Goal: Task Accomplishment & Management: Use online tool/utility

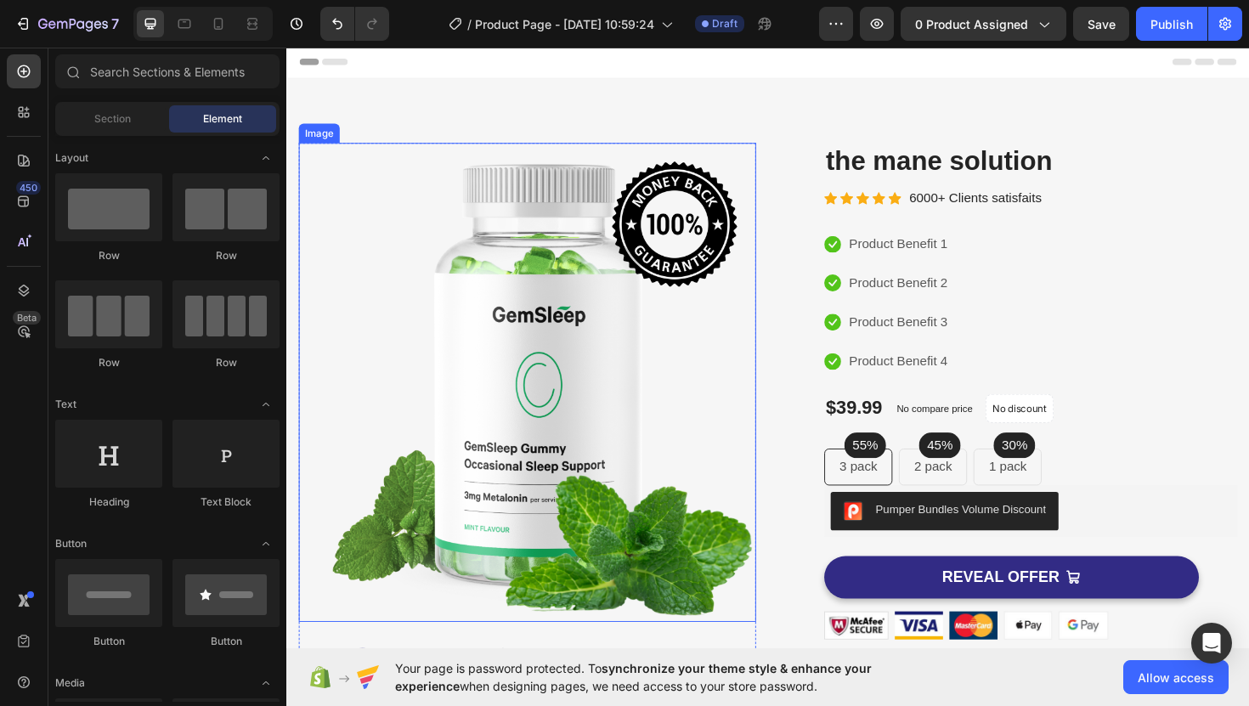
click at [641, 323] on img at bounding box center [541, 402] width 484 height 507
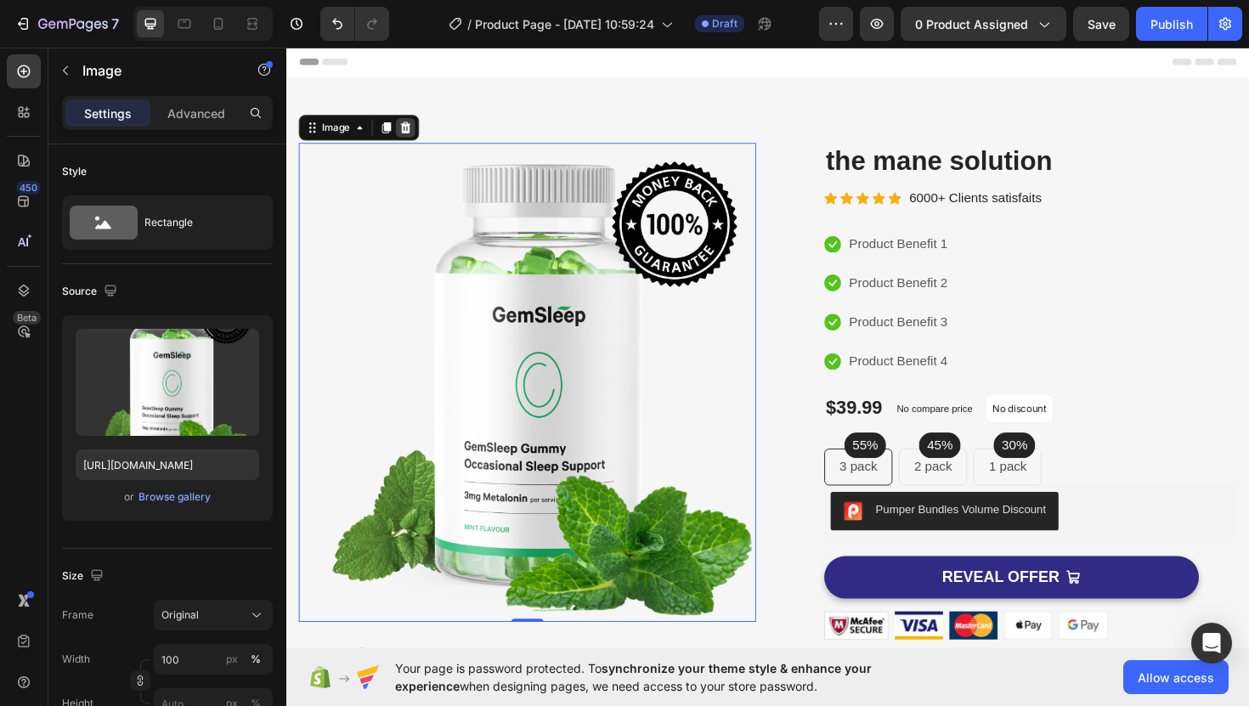
click at [408, 134] on icon at bounding box center [412, 133] width 14 height 14
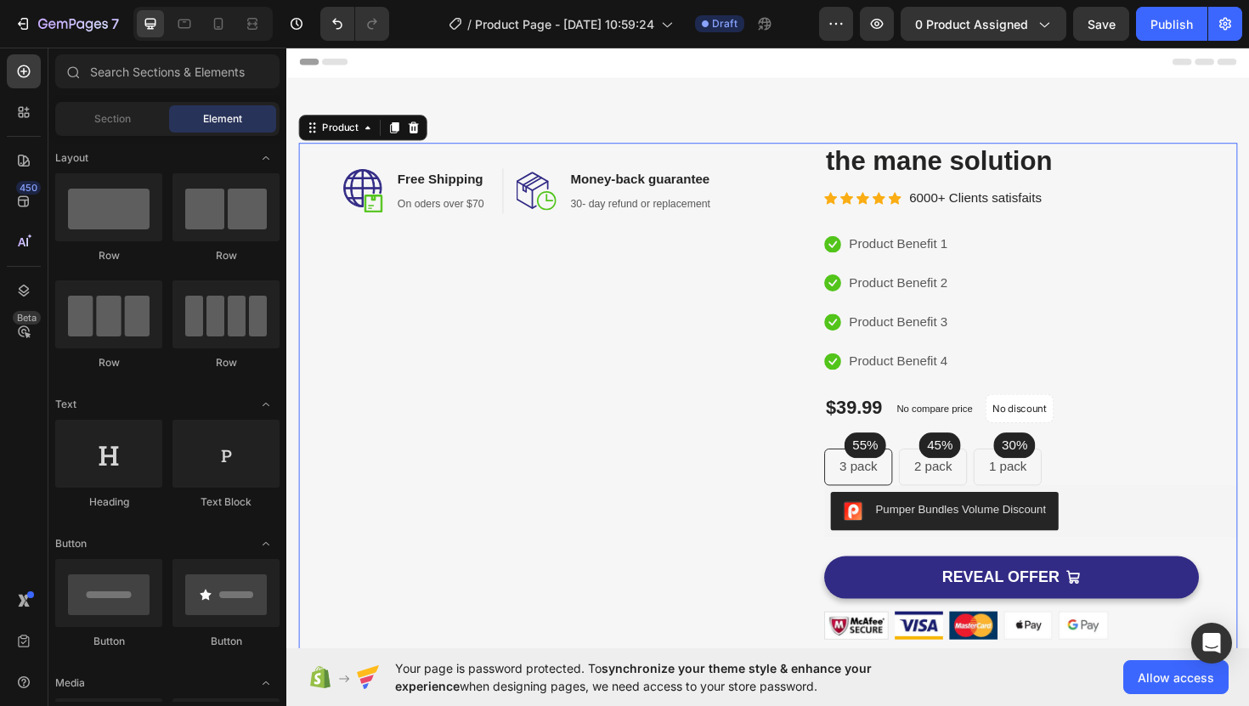
click at [469, 322] on div "Image Free Shipping Heading On oders over $70 Text block Row Image Money-back g…" at bounding box center [541, 492] width 484 height 687
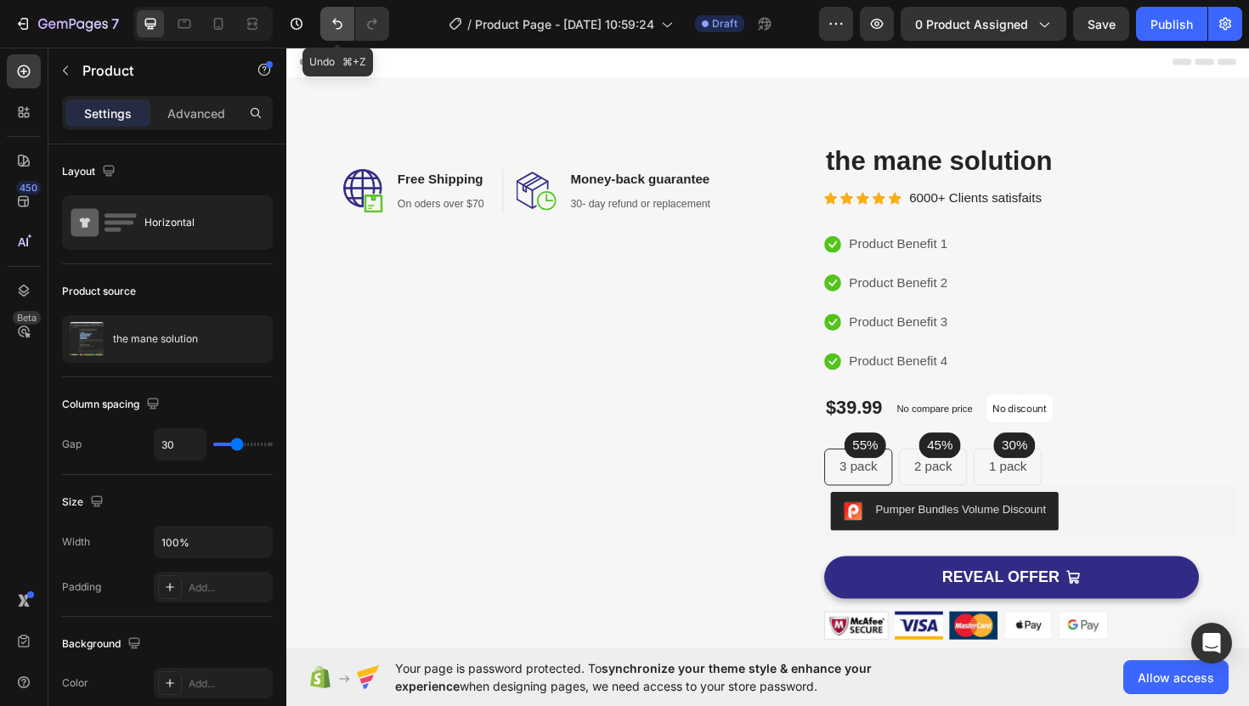
click at [334, 24] on icon "Undo/Redo" at bounding box center [337, 23] width 17 height 17
click at [345, 23] on icon "Undo/Redo" at bounding box center [337, 23] width 17 height 17
click at [344, 22] on icon "Undo/Redo" at bounding box center [337, 23] width 17 height 17
click at [344, 23] on icon "Undo/Redo" at bounding box center [337, 23] width 17 height 17
click at [335, 31] on icon "Undo/Redo" at bounding box center [337, 23] width 17 height 17
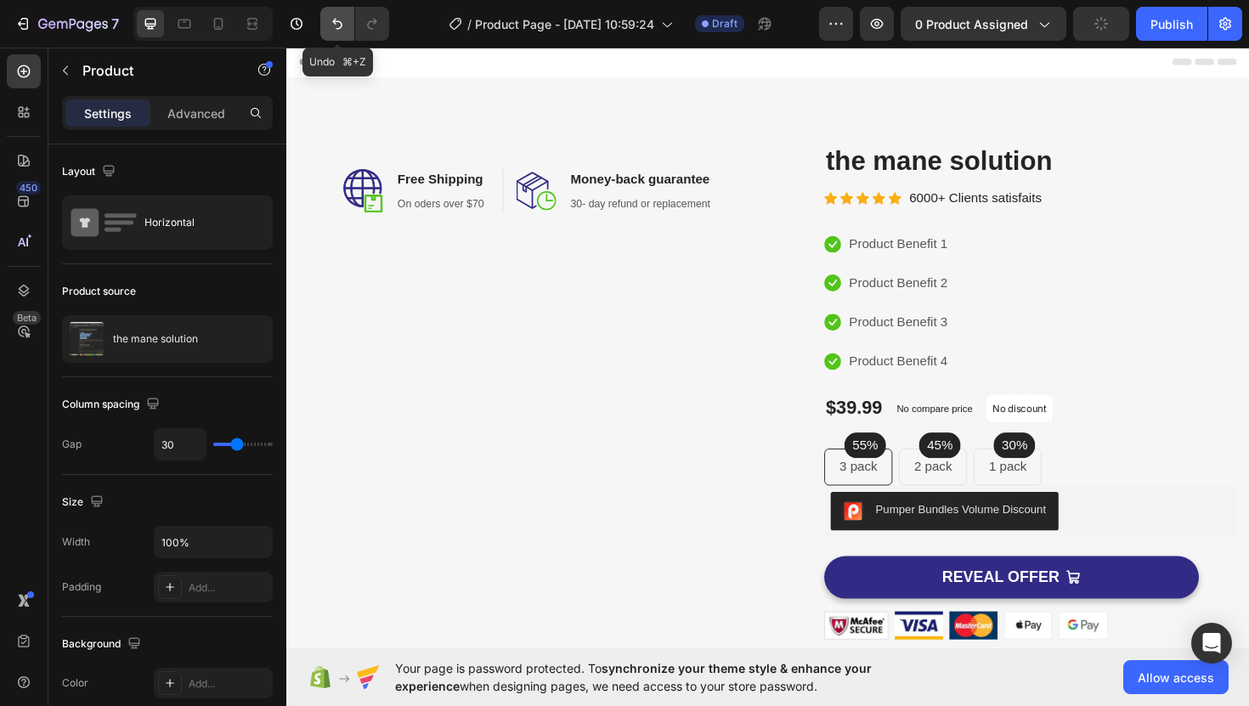
click at [335, 31] on icon "Undo/Redo" at bounding box center [337, 23] width 17 height 17
click at [341, 29] on icon "Undo/Redo" at bounding box center [337, 23] width 17 height 17
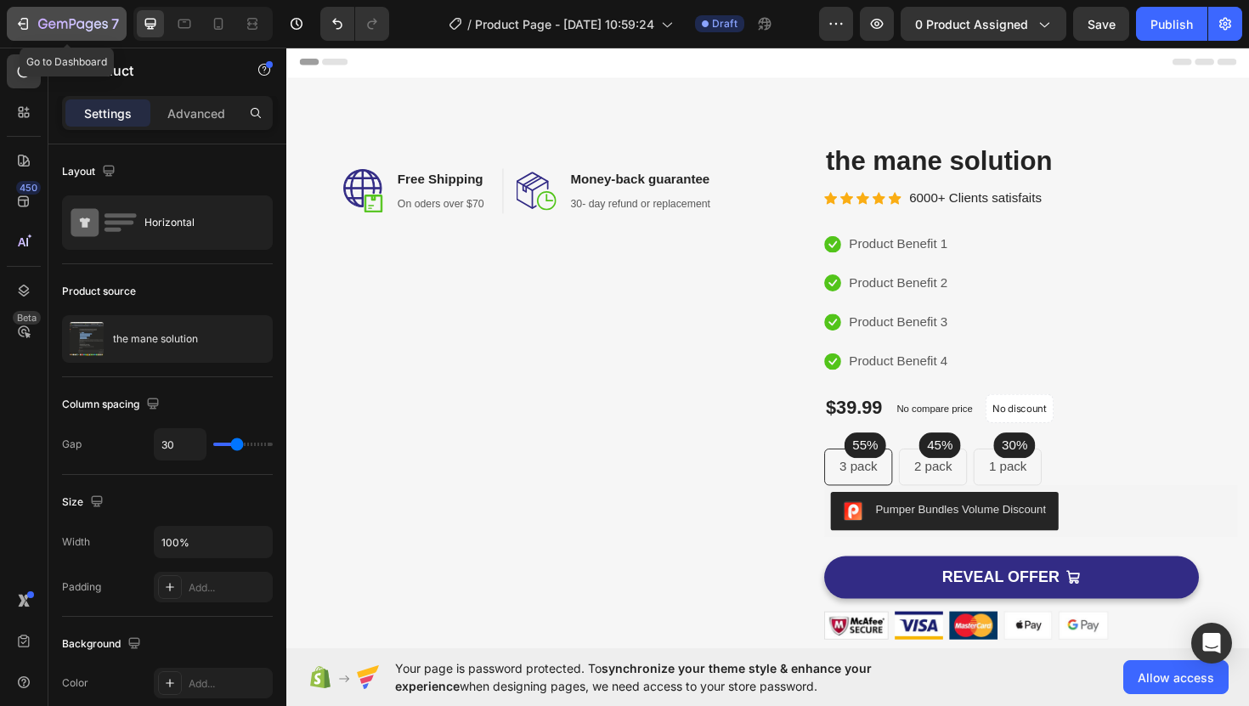
click at [23, 22] on icon "button" at bounding box center [22, 23] width 17 height 17
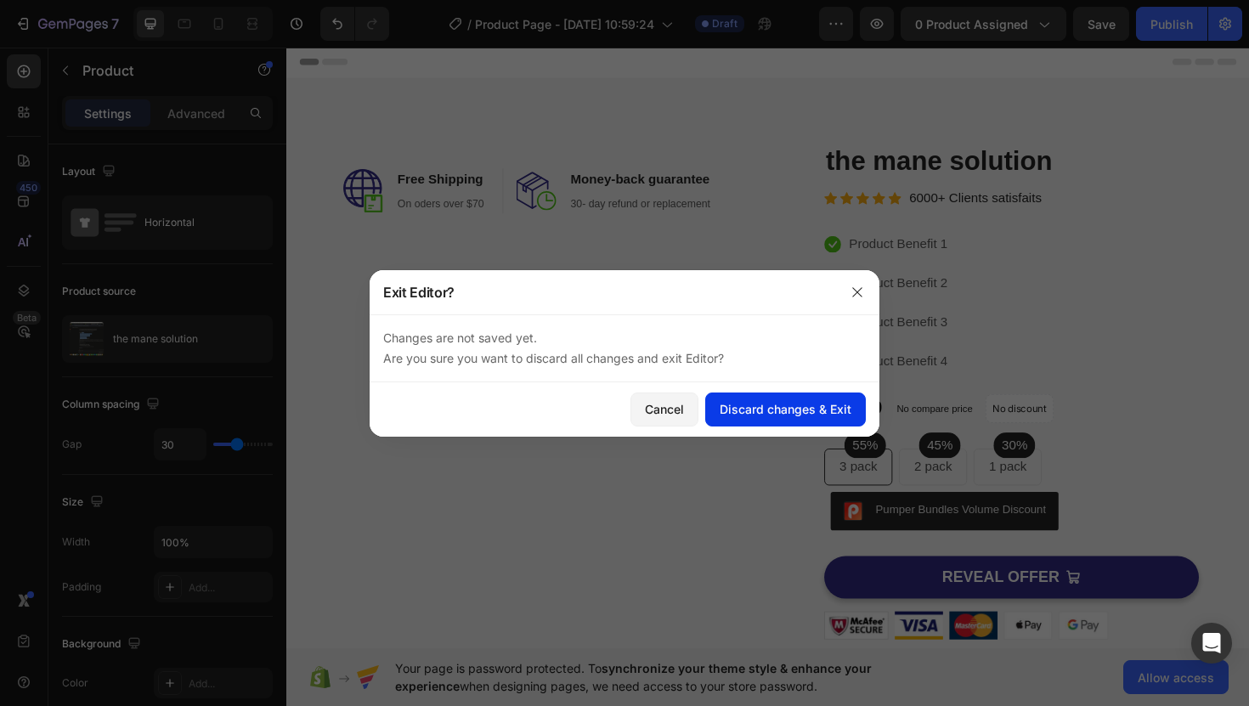
click at [784, 418] on button "Discard changes & Exit" at bounding box center [785, 409] width 161 height 34
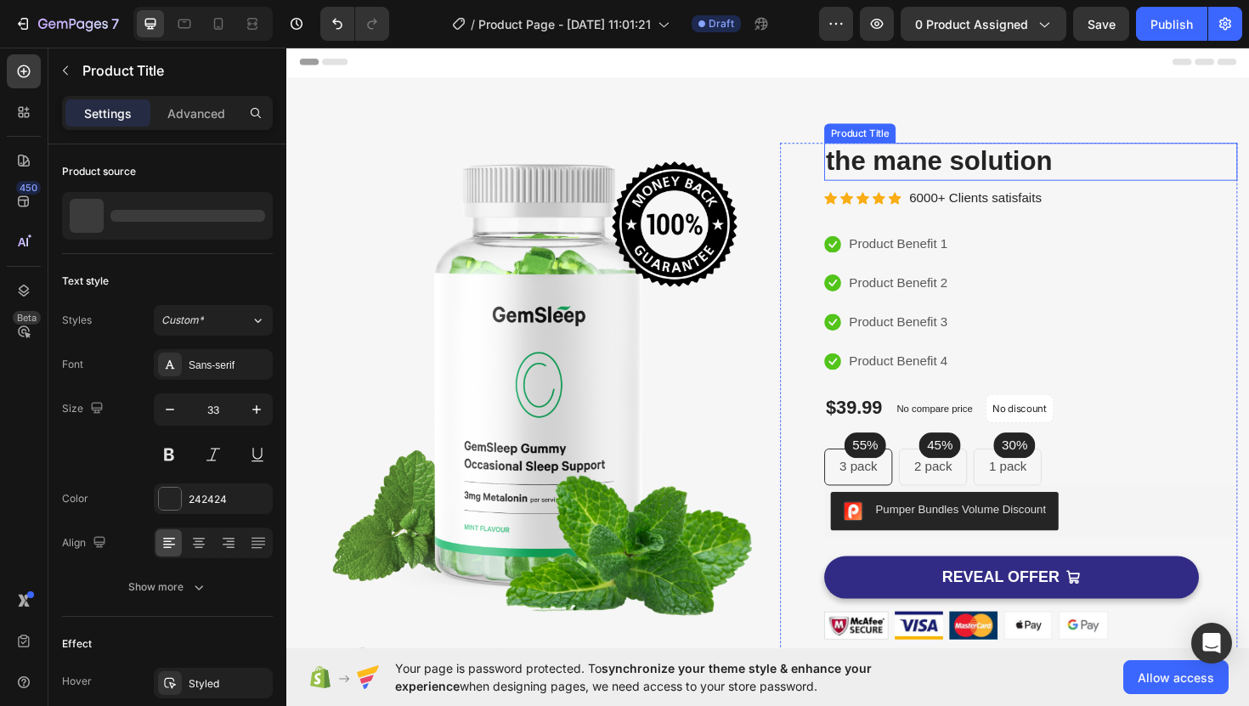
click at [1018, 163] on h2 "the mane solution" at bounding box center [1073, 169] width 437 height 40
click at [972, 163] on h2 "the mane solution" at bounding box center [1073, 169] width 437 height 40
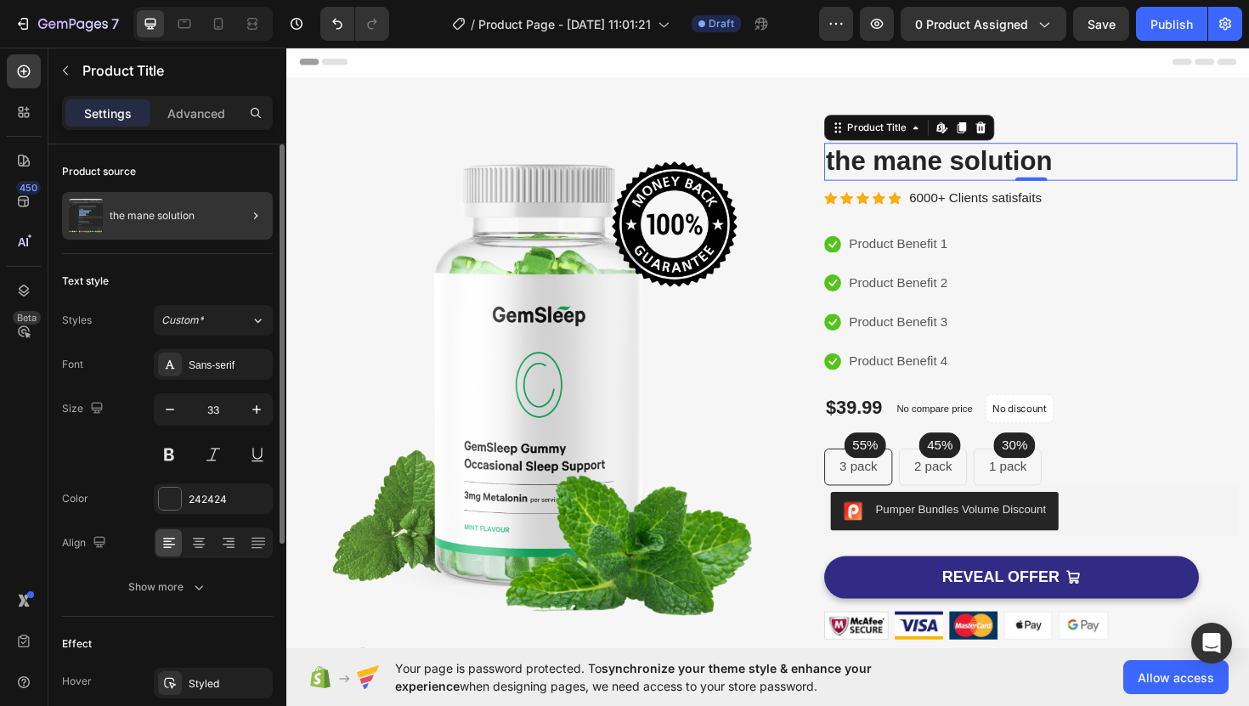
click at [227, 222] on div at bounding box center [249, 216] width 48 height 48
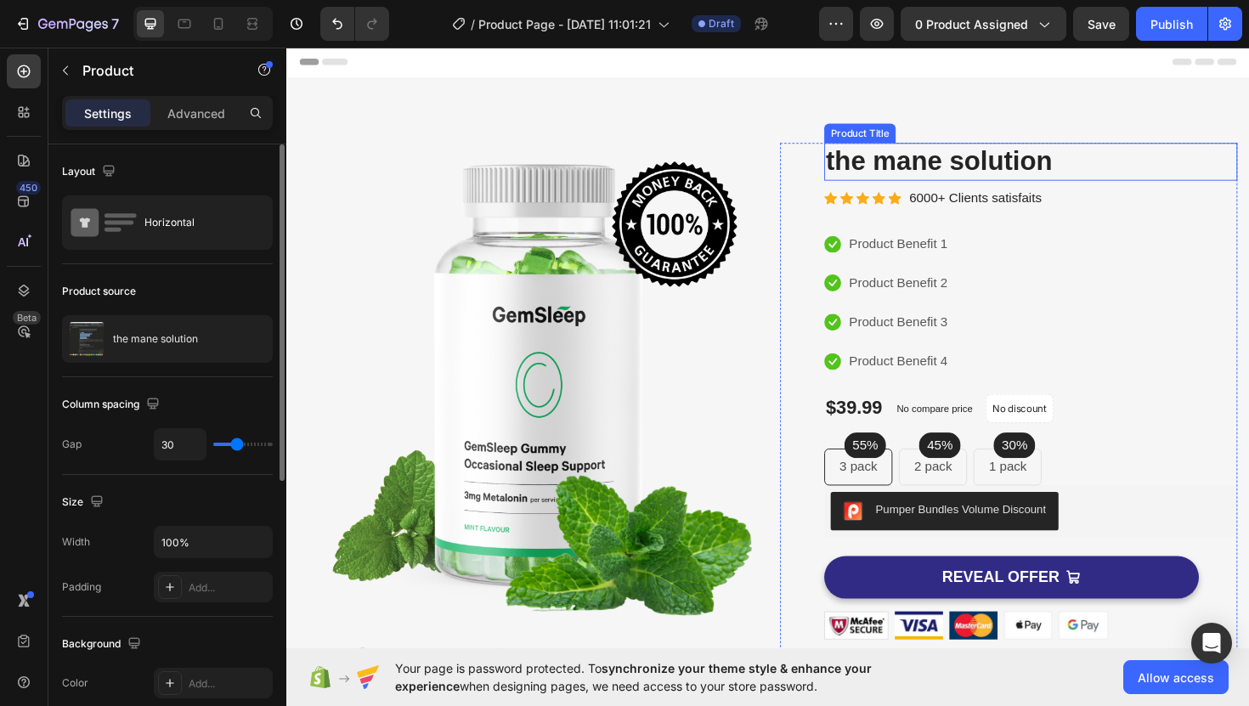
click at [961, 163] on h2 "the mane solution" at bounding box center [1073, 169] width 437 height 40
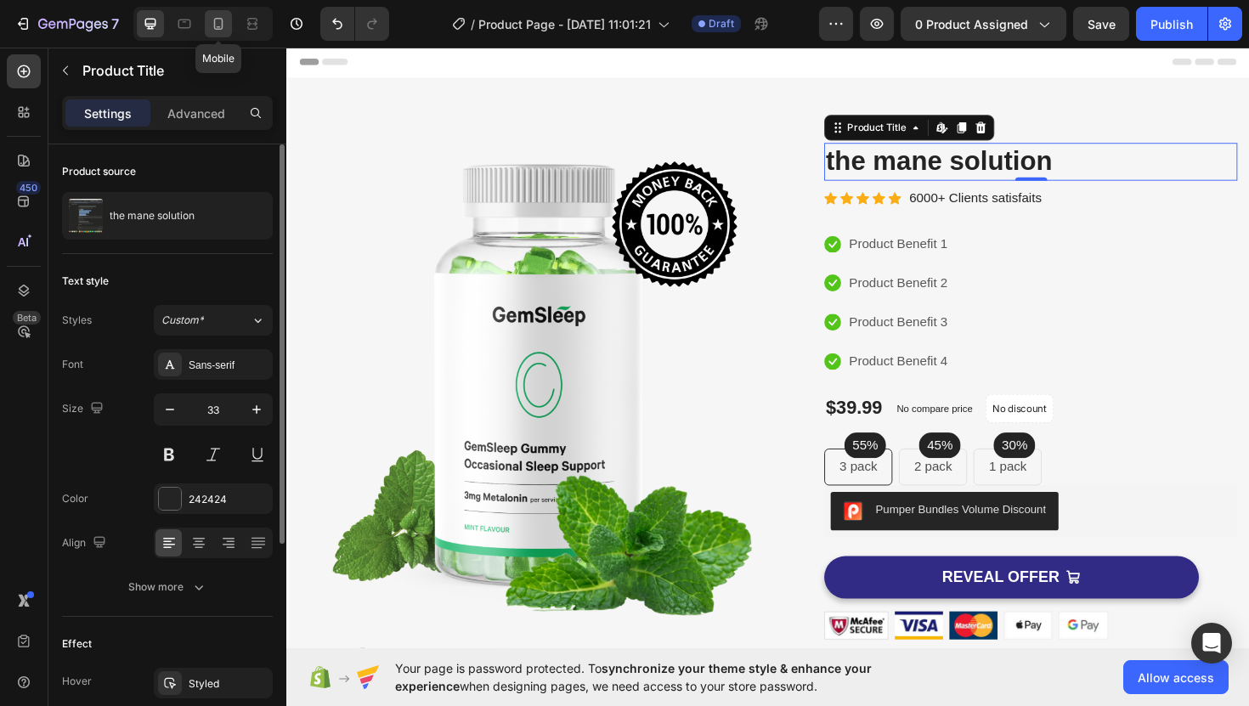
click at [214, 20] on icon at bounding box center [218, 24] width 9 height 12
type input "29"
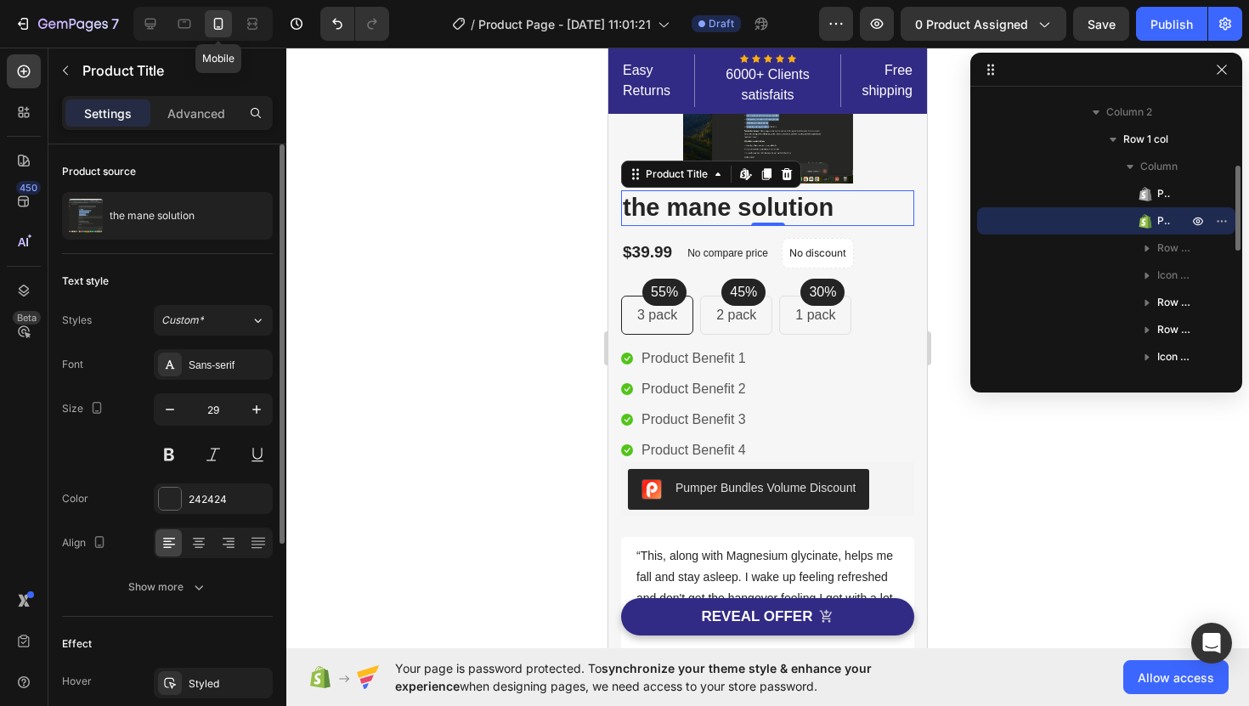
scroll to position [127, 0]
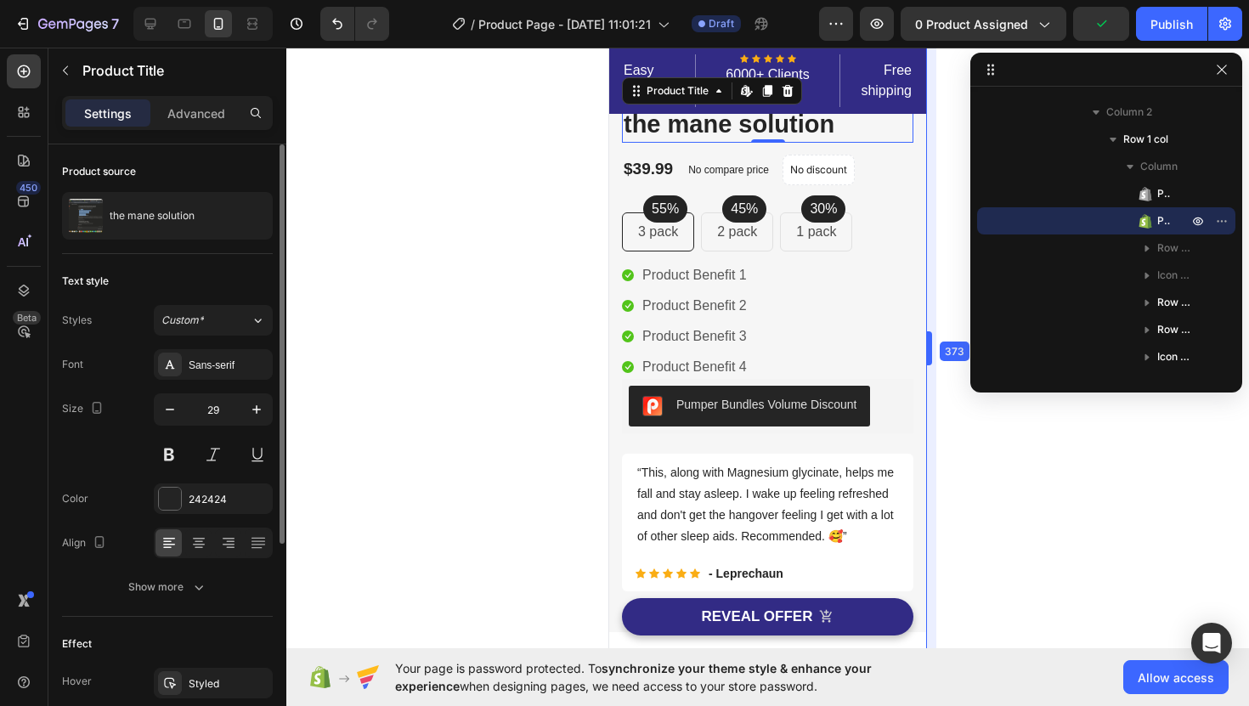
drag, startPoint x: 928, startPoint y: 347, endPoint x: 926, endPoint y: 322, distance: 25.5
click at [1220, 75] on icon "button" at bounding box center [1222, 70] width 14 height 14
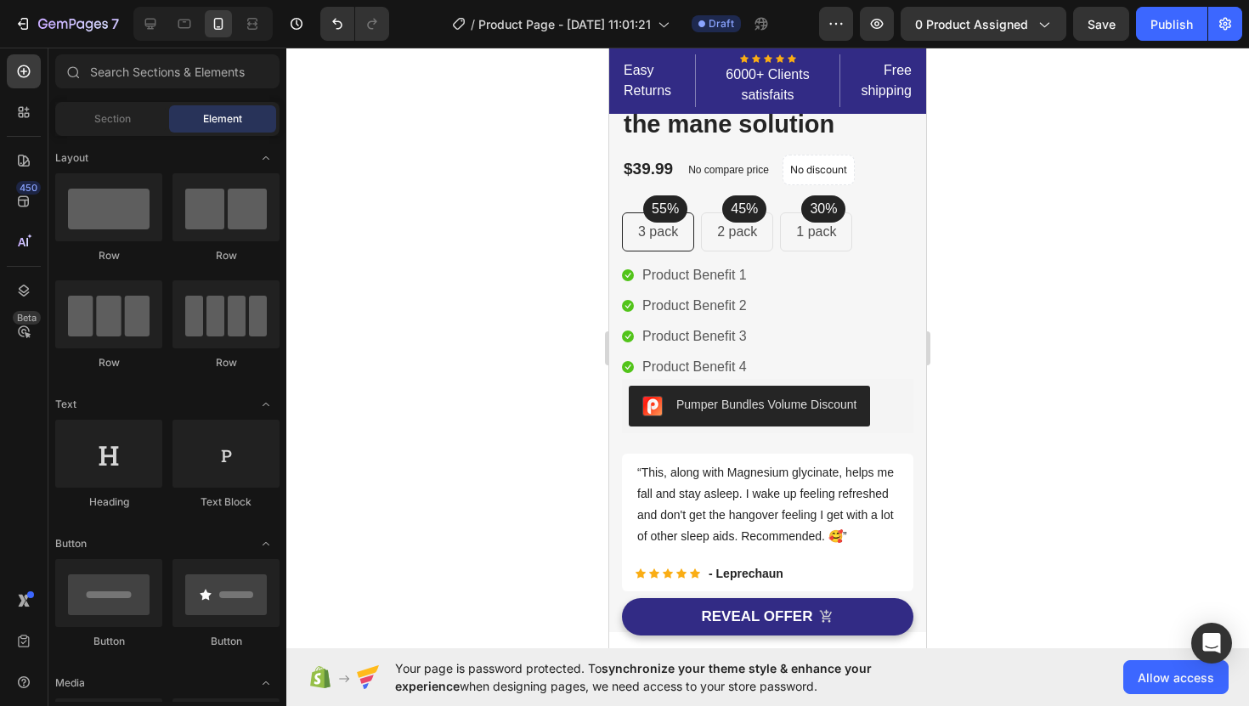
scroll to position [0, 0]
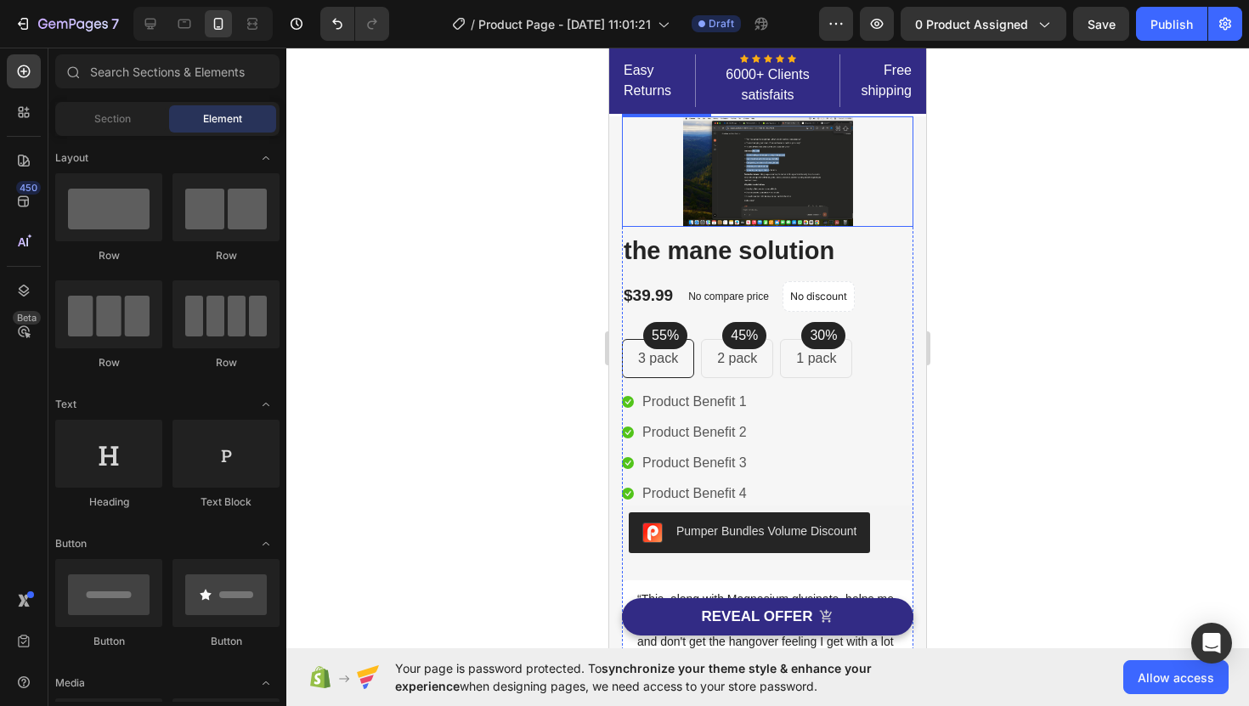
click at [775, 175] on img at bounding box center [768, 171] width 170 height 110
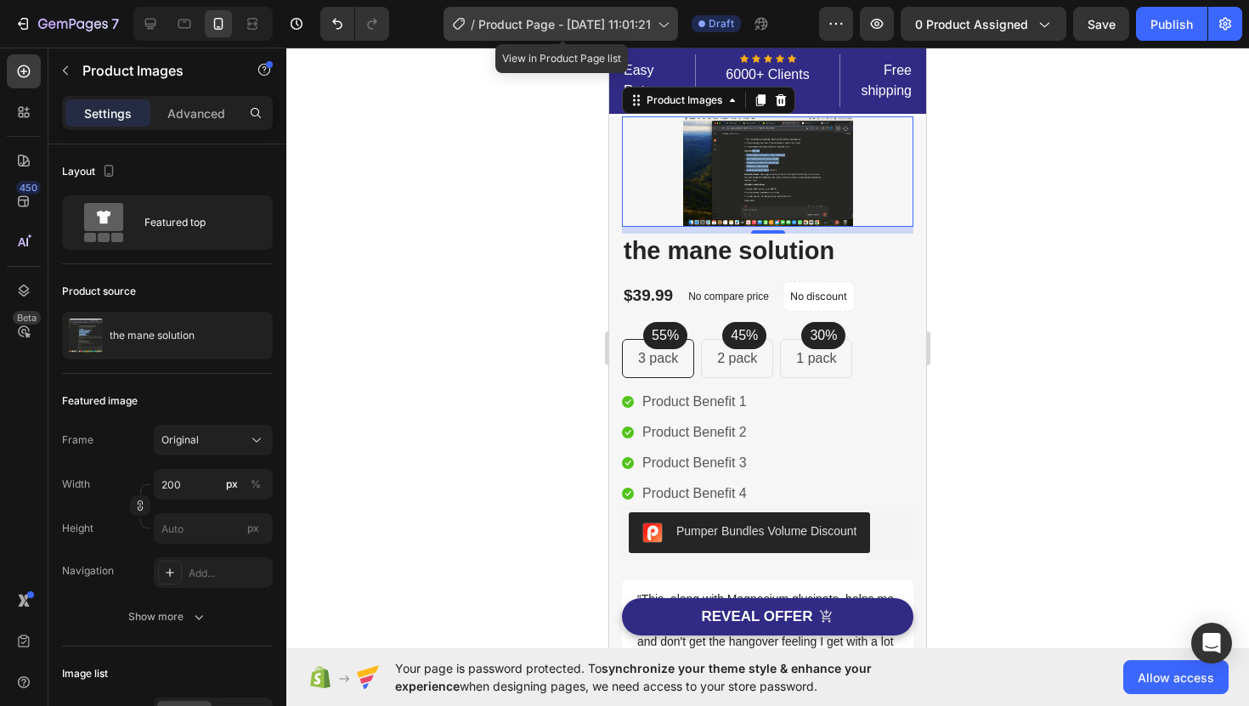
click at [548, 25] on span "Product Page - [DATE] 11:01:21" at bounding box center [564, 24] width 172 height 18
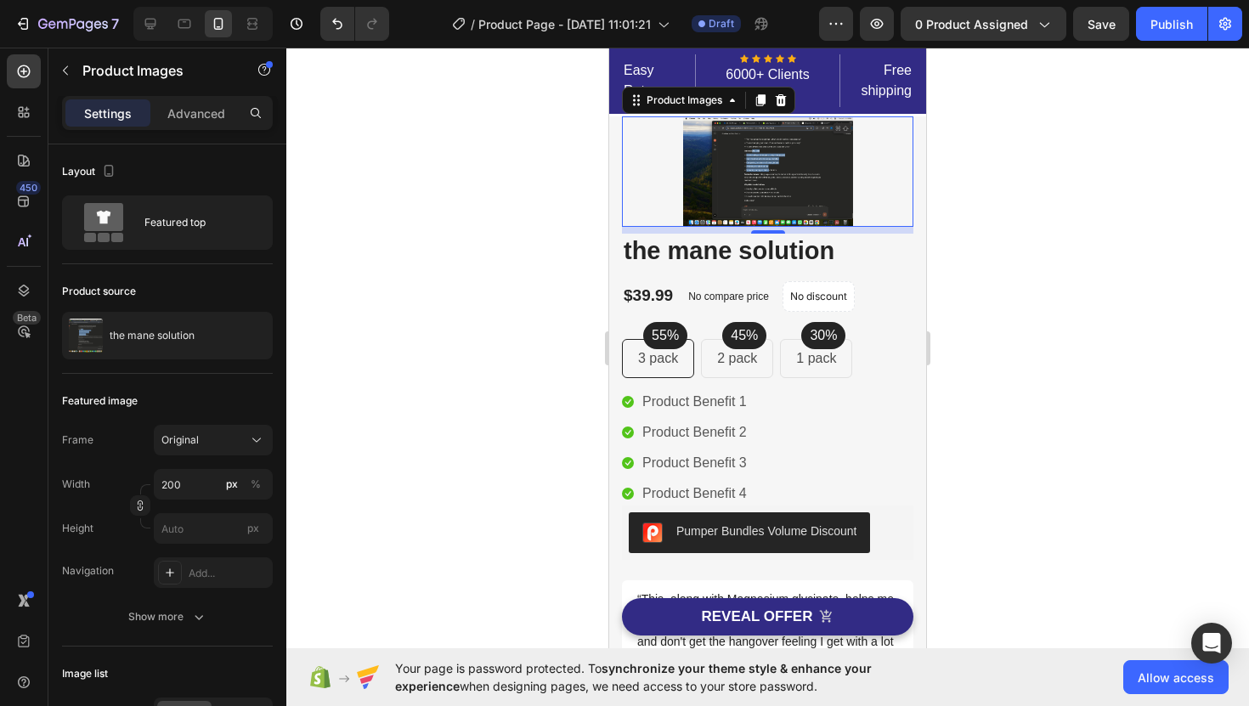
click at [1011, 183] on div at bounding box center [767, 377] width 962 height 658
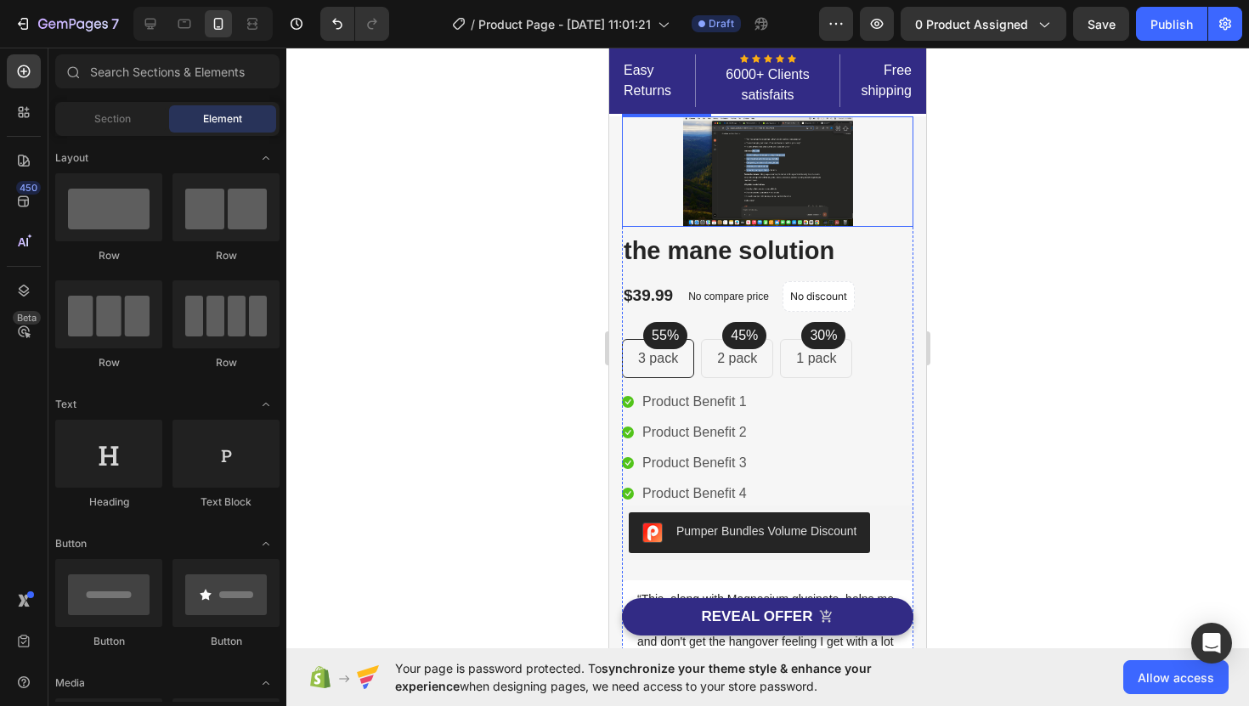
click at [791, 168] on img at bounding box center [768, 171] width 170 height 110
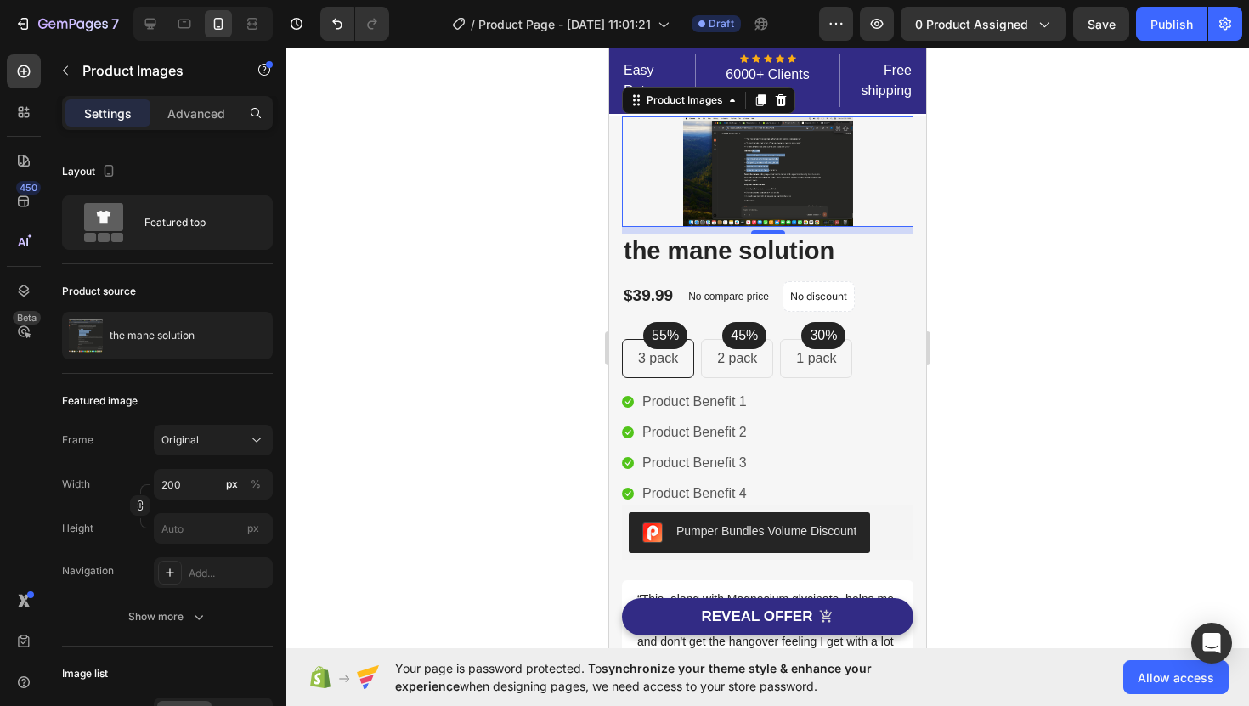
click at [767, 250] on div "8" at bounding box center [767, 247] width 17 height 14
click at [767, 251] on div "8" at bounding box center [767, 247] width 17 height 14
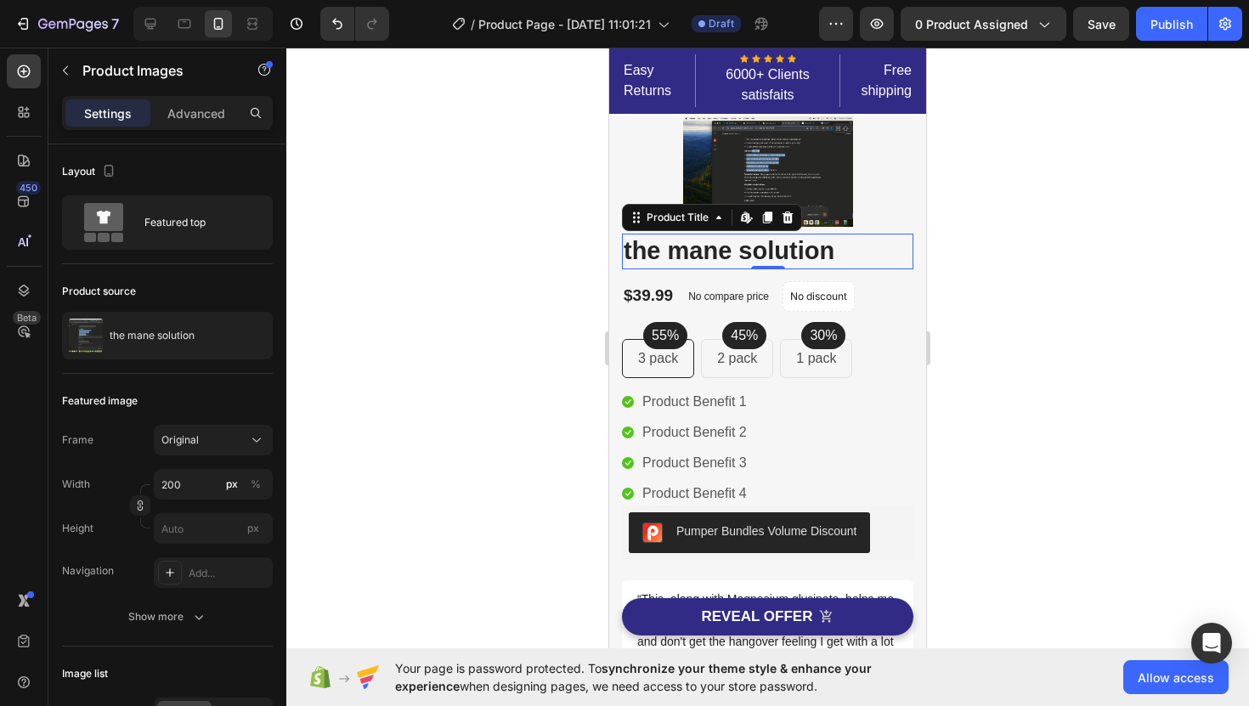
click at [761, 259] on h2 "the mane solution" at bounding box center [767, 252] width 291 height 36
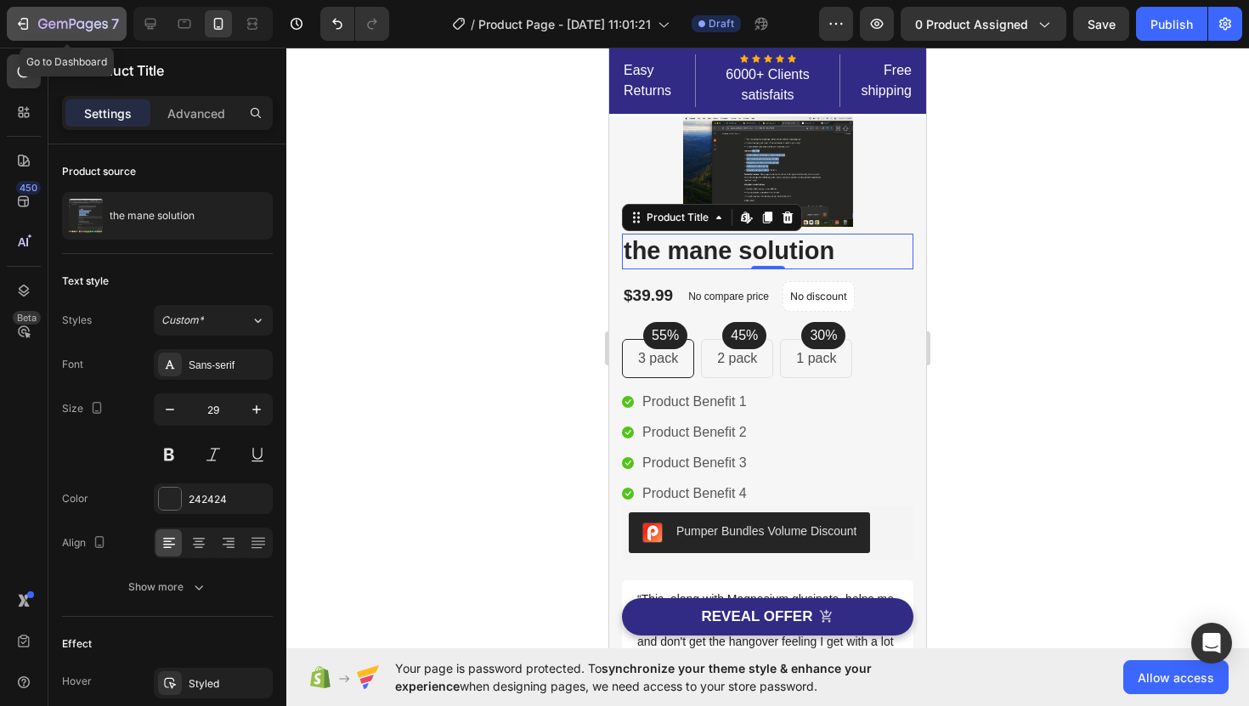
click at [14, 30] on icon "button" at bounding box center [22, 23] width 17 height 17
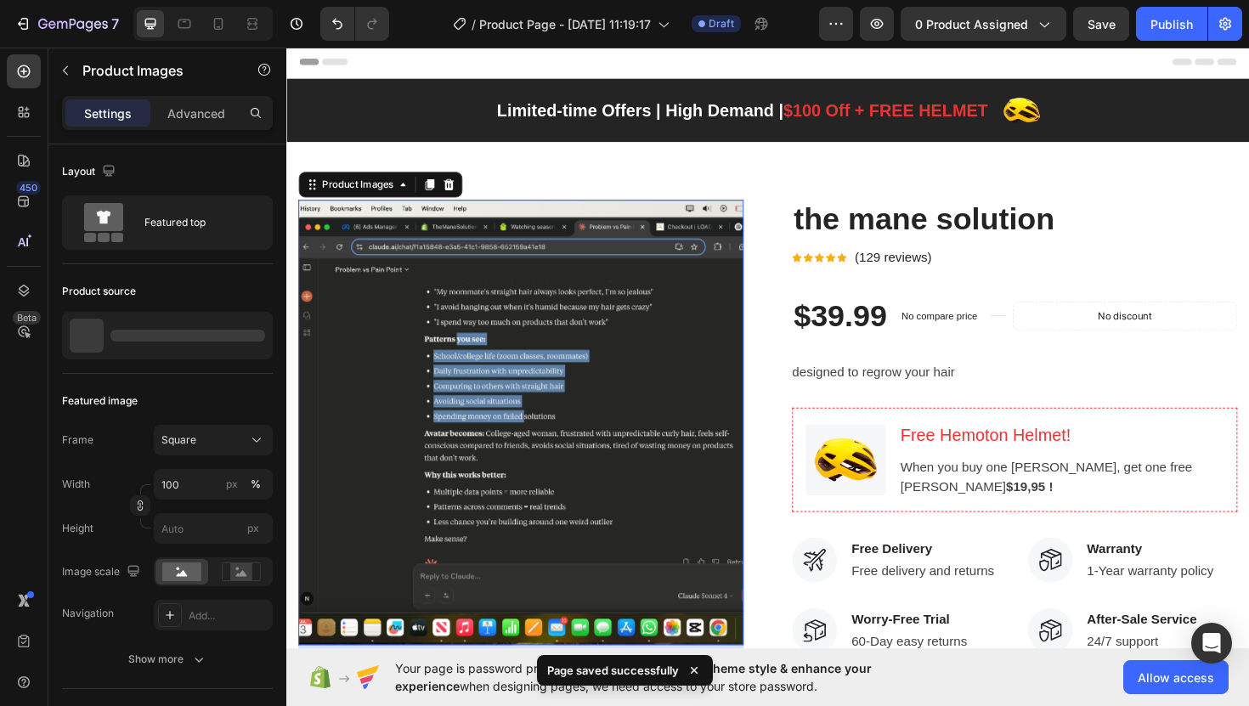
click at [581, 356] on img at bounding box center [534, 444] width 471 height 471
click at [459, 194] on icon at bounding box center [458, 193] width 11 height 12
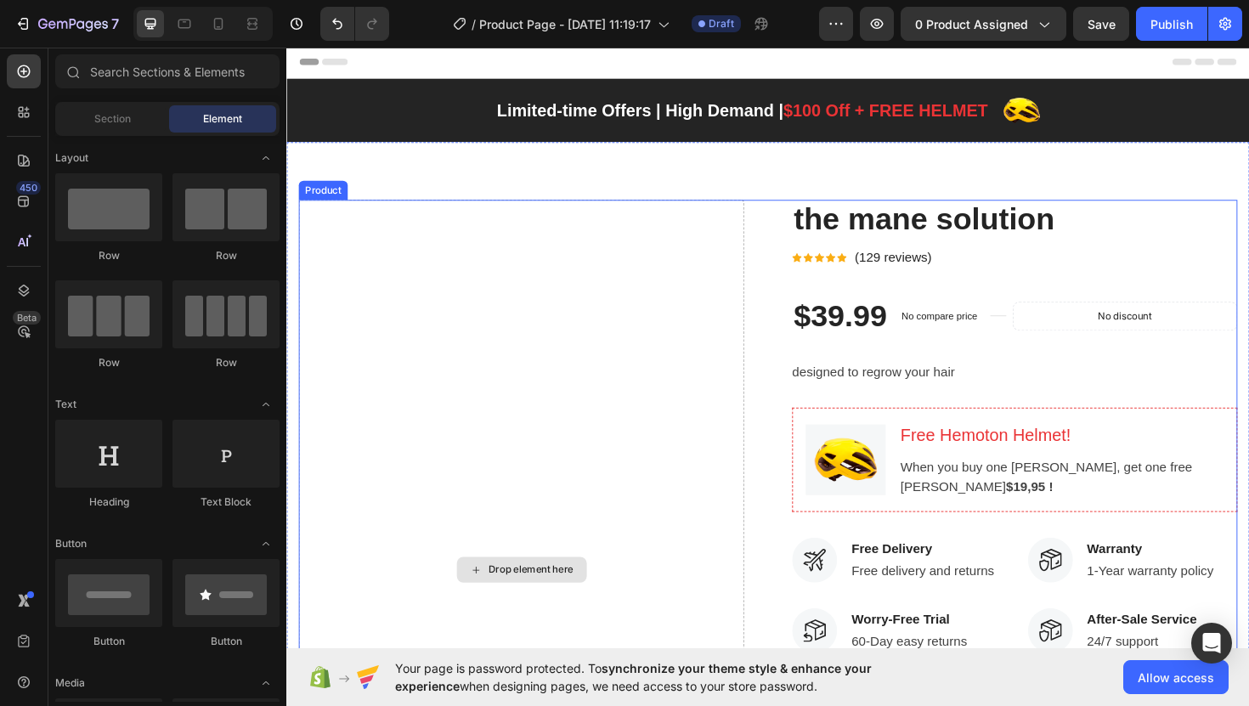
click at [541, 614] on div "Drop element here" at bounding box center [535, 600] width 138 height 27
click at [545, 607] on div "Drop element here" at bounding box center [545, 601] width 90 height 14
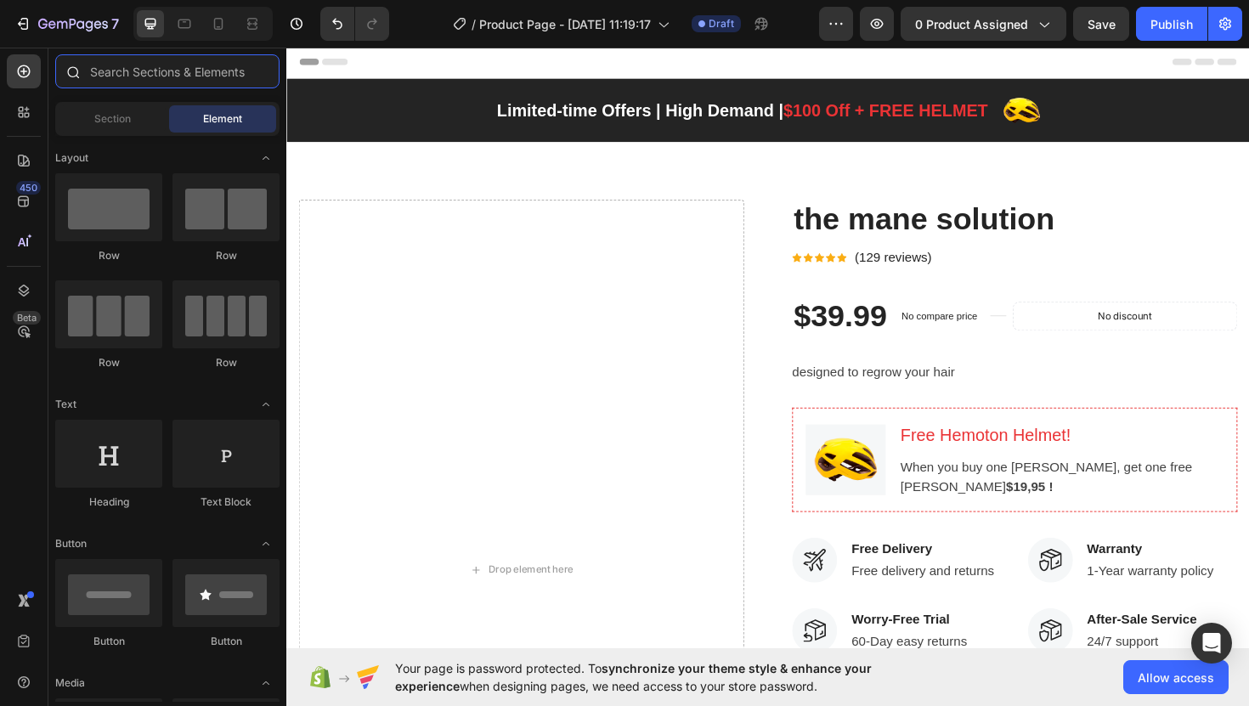
click at [204, 78] on input "text" at bounding box center [167, 71] width 224 height 34
click at [26, 195] on icon at bounding box center [23, 201] width 17 height 17
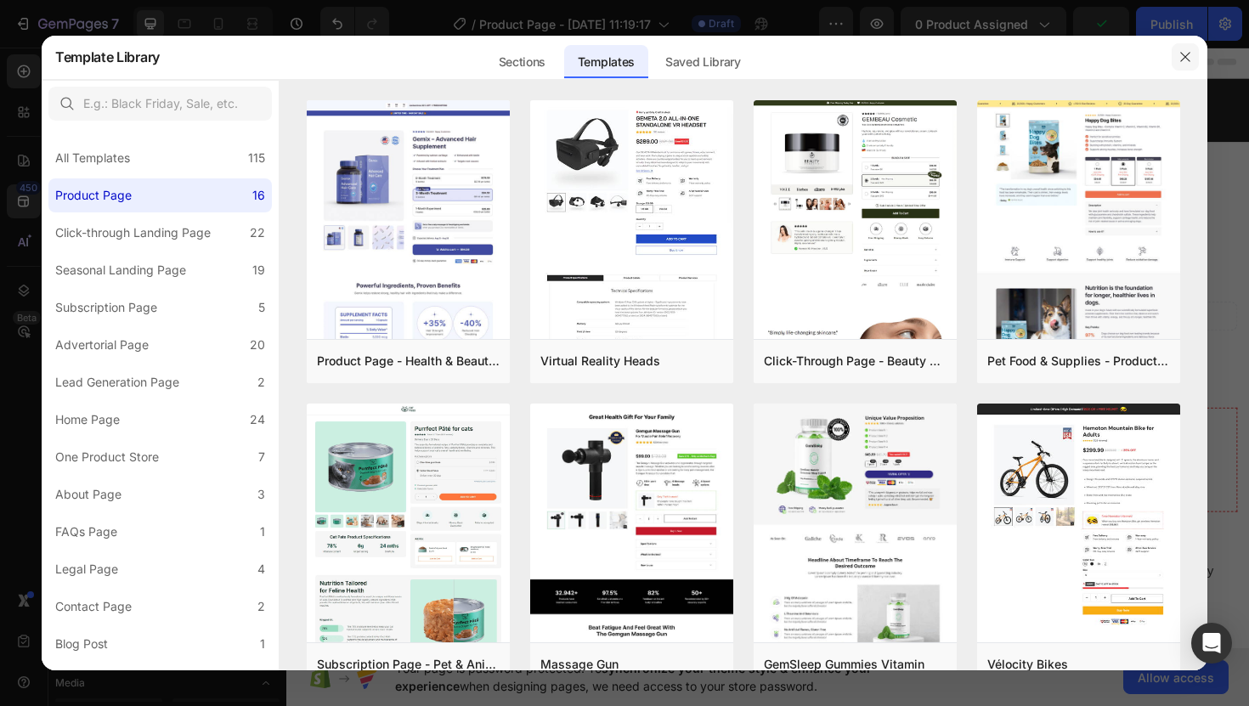
click at [1181, 59] on icon "button" at bounding box center [1185, 57] width 14 height 14
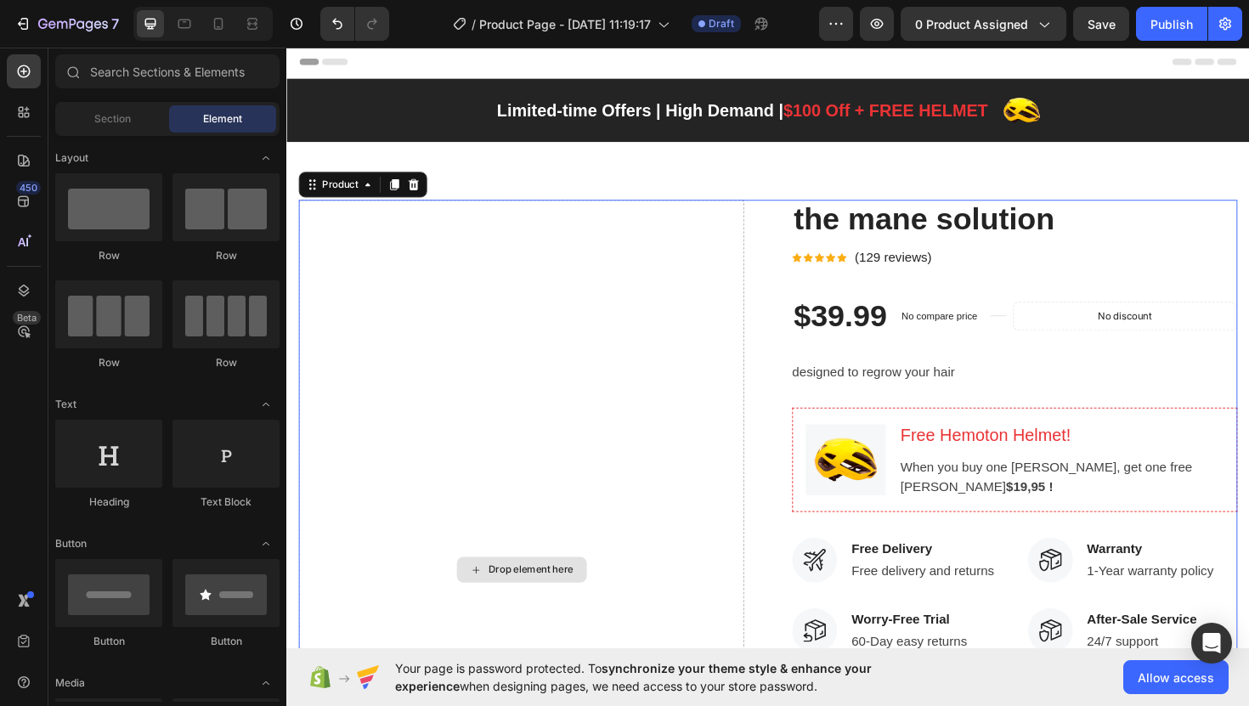
click at [542, 378] on div "Drop element here" at bounding box center [534, 600] width 471 height 783
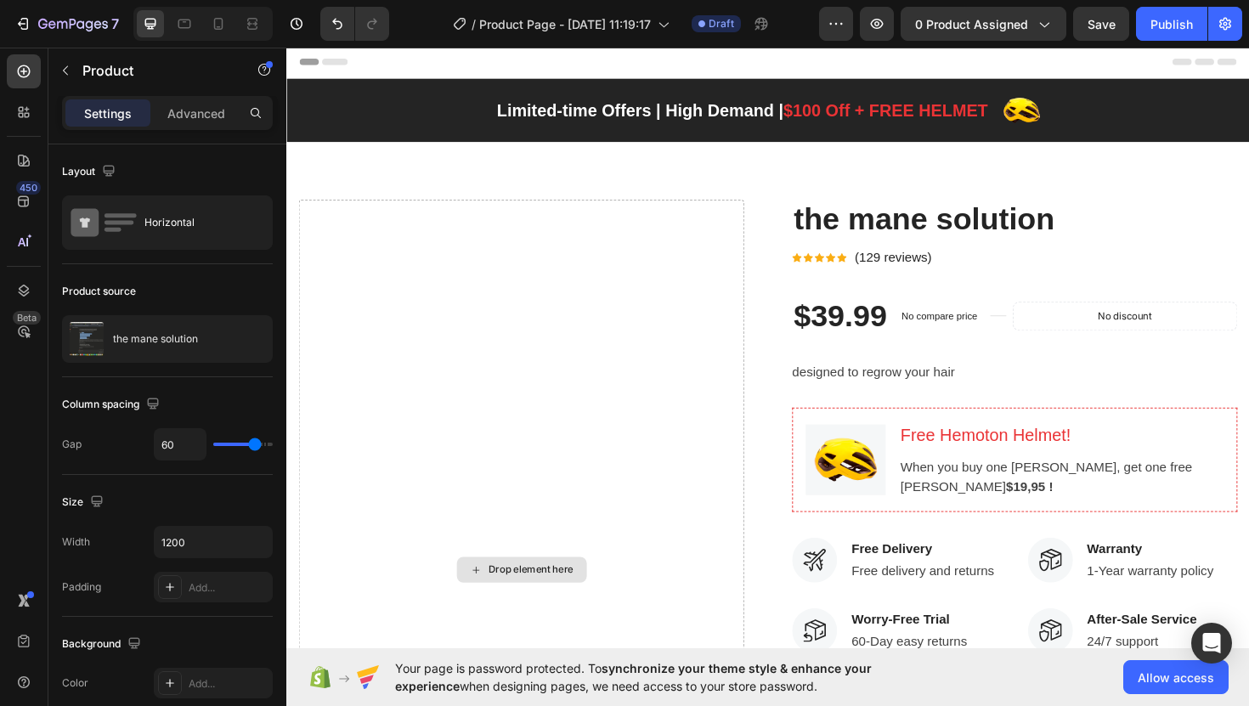
click at [455, 415] on div "Drop element here" at bounding box center [534, 600] width 471 height 783
click at [449, 232] on div "Drop element here" at bounding box center [534, 600] width 471 height 783
click at [449, 235] on div "Drop element here" at bounding box center [534, 600] width 471 height 783
click at [446, 235] on div "Drop element here" at bounding box center [534, 600] width 471 height 783
click at [554, 607] on div "Drop element here" at bounding box center [545, 601] width 90 height 14
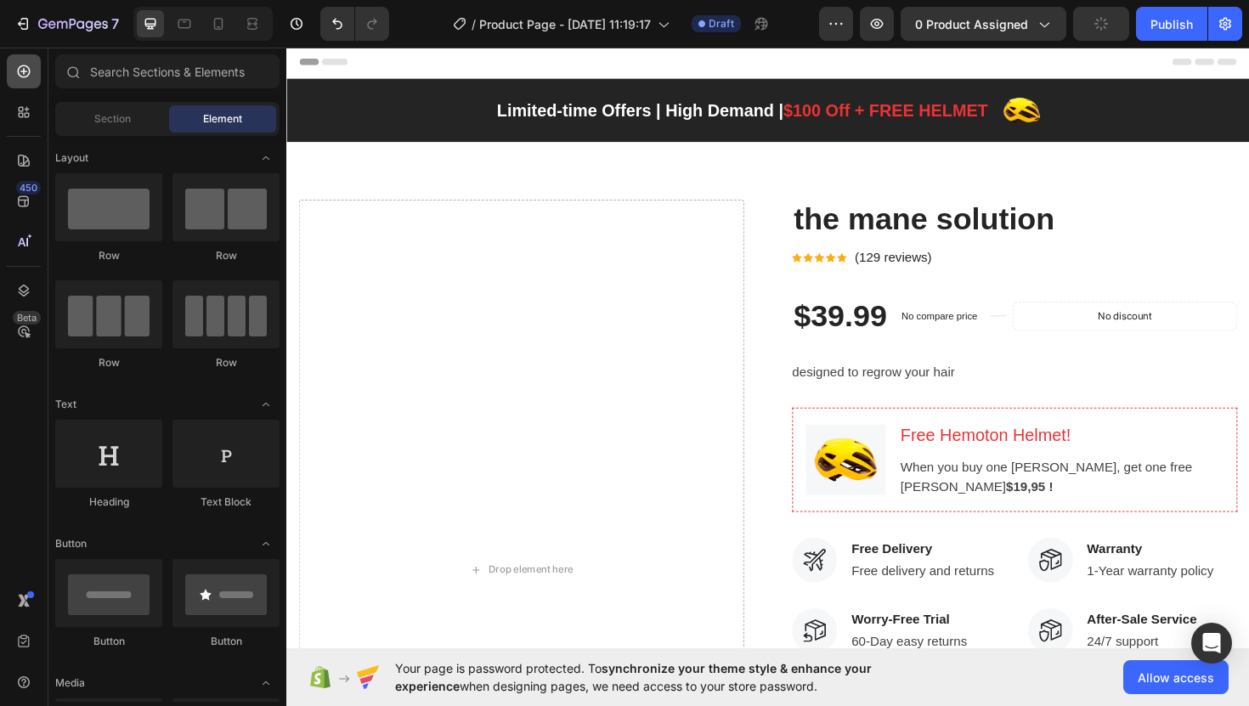
click at [30, 70] on icon at bounding box center [24, 71] width 13 height 13
click at [26, 77] on icon at bounding box center [23, 71] width 17 height 17
click at [47, 132] on div "450 Beta" at bounding box center [24, 377] width 48 height 658
click at [17, 76] on icon at bounding box center [23, 71] width 17 height 17
click at [51, 125] on div "Section Element" at bounding box center [167, 119] width 238 height 34
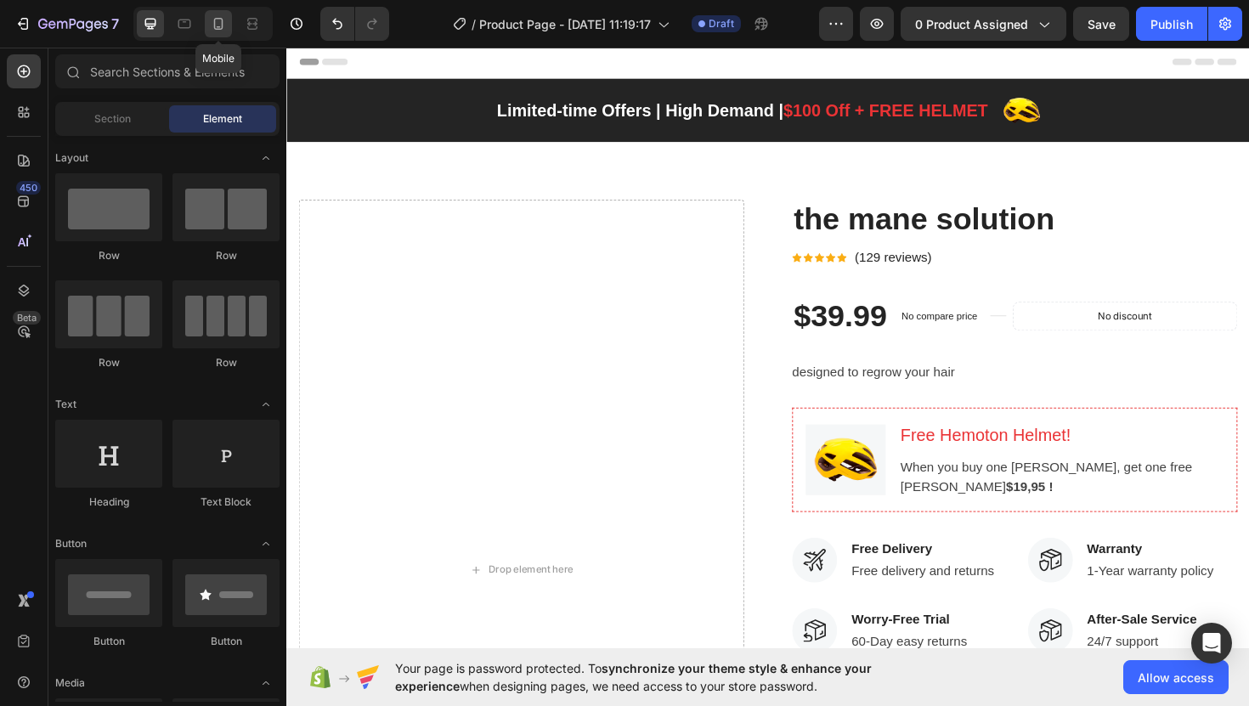
click at [229, 33] on div at bounding box center [218, 23] width 27 height 27
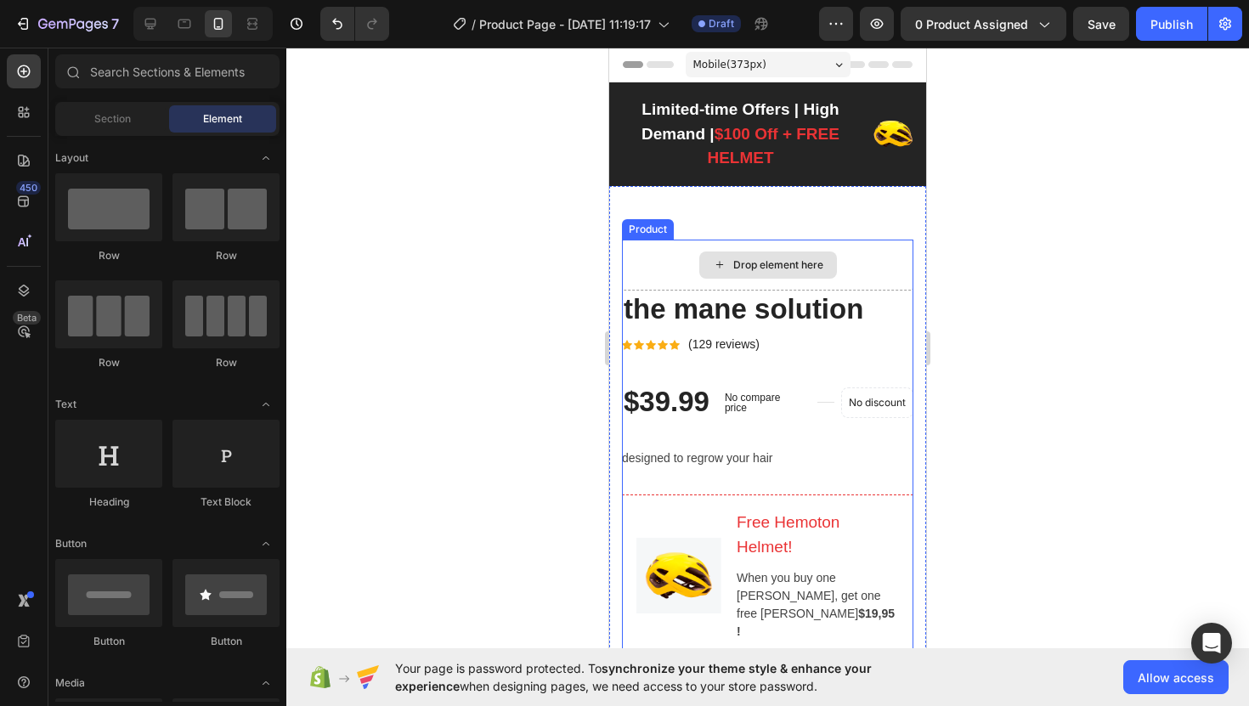
click at [743, 263] on div "Drop element here" at bounding box center [778, 265] width 90 height 14
click at [763, 265] on div "Drop element here" at bounding box center [778, 265] width 90 height 14
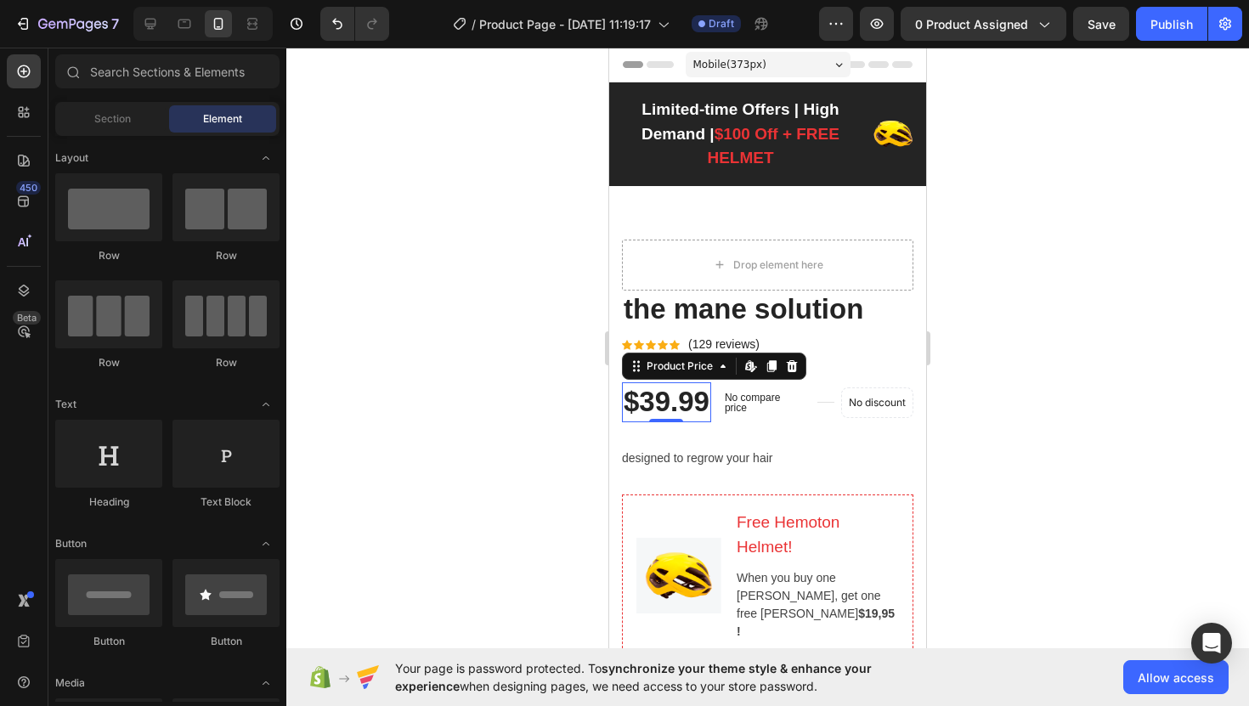
click at [664, 400] on div "$39.99" at bounding box center [666, 402] width 89 height 40
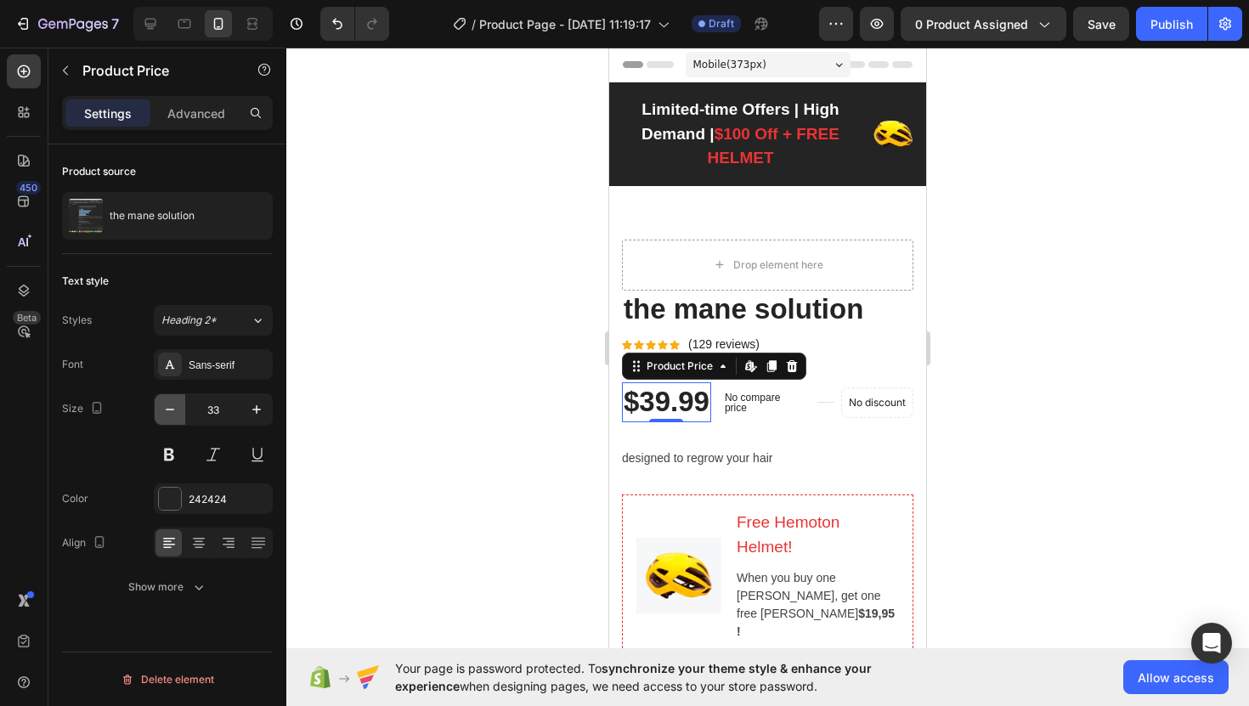
click at [174, 412] on icon "button" at bounding box center [169, 409] width 17 height 17
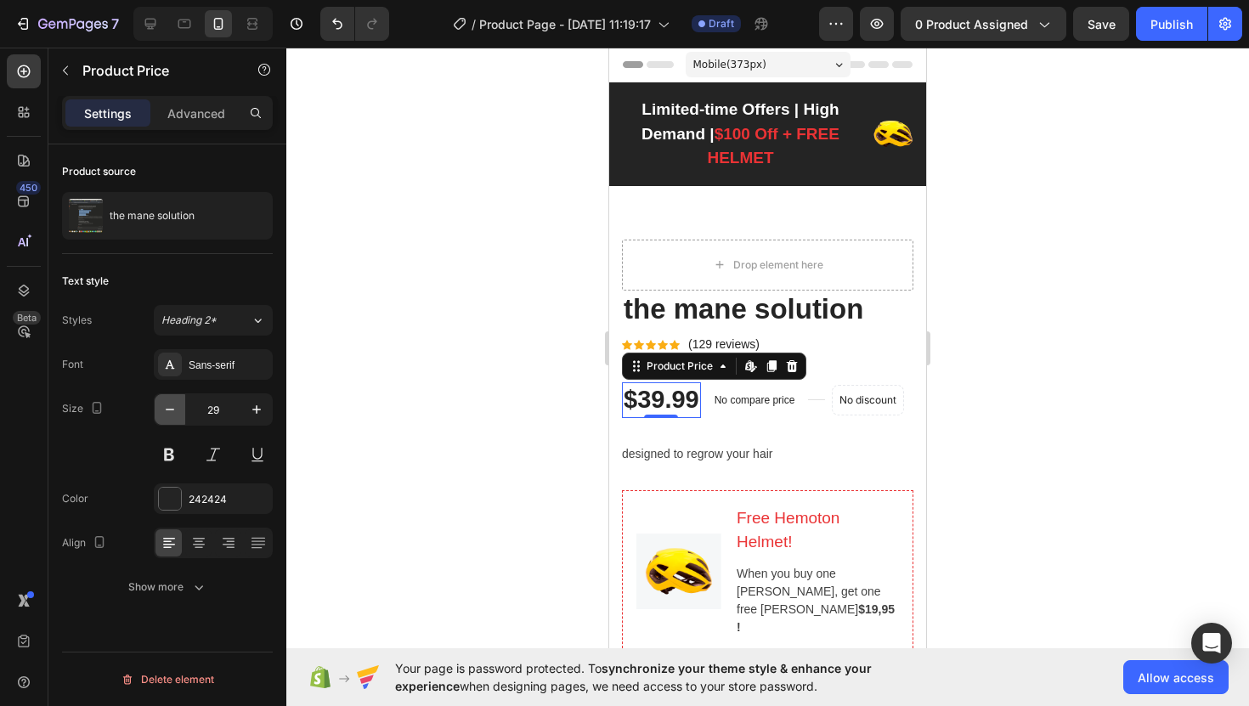
click at [174, 412] on icon "button" at bounding box center [169, 409] width 17 height 17
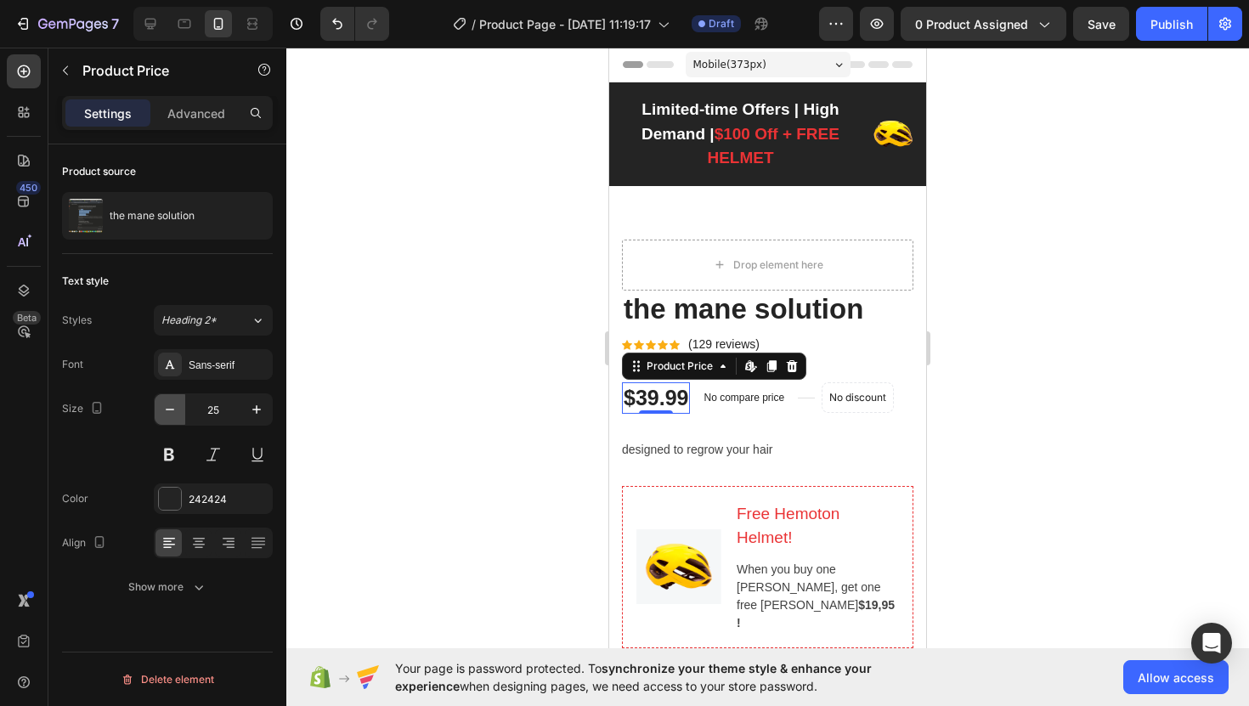
type input "24"
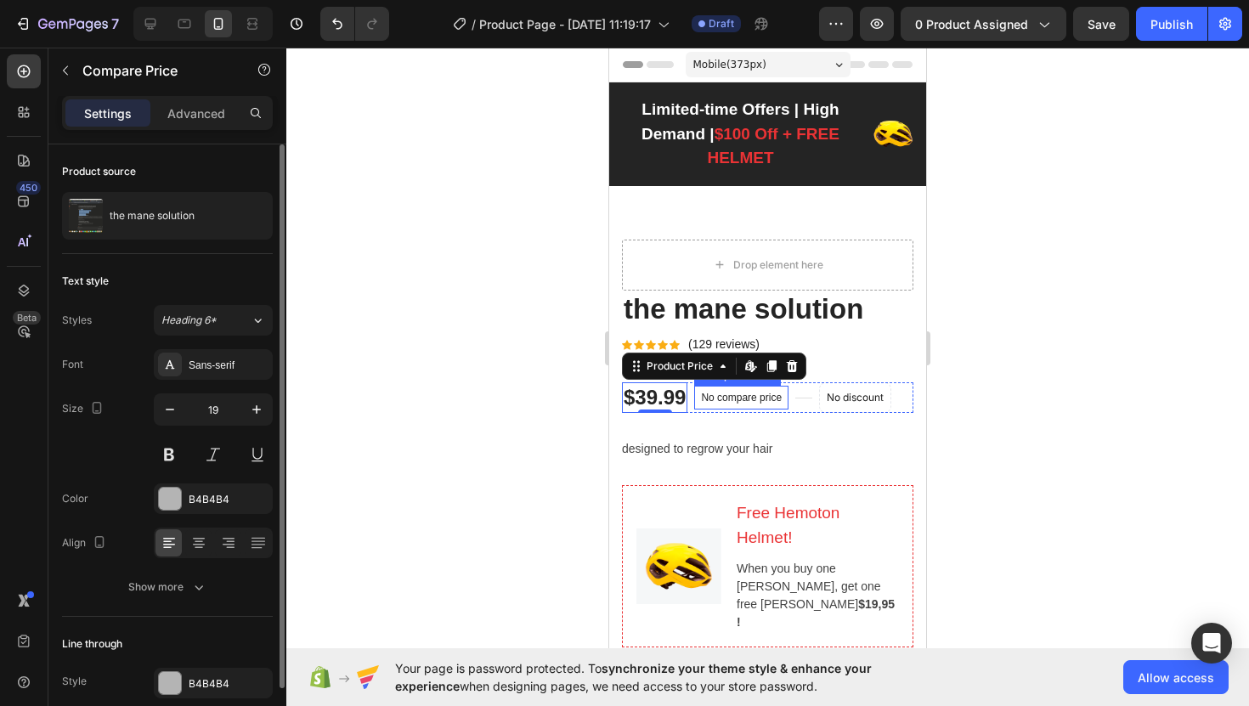
click at [739, 397] on p "No compare price" at bounding box center [741, 397] width 81 height 10
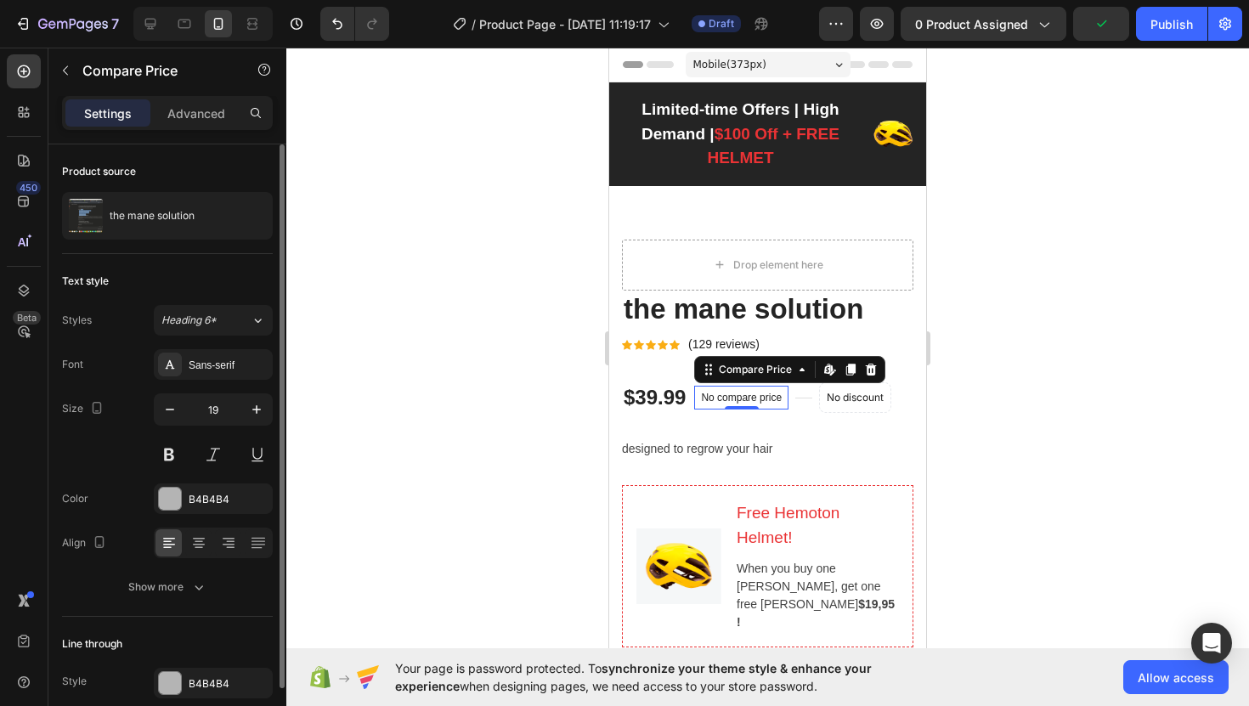
click at [756, 403] on div "No compare price" at bounding box center [741, 398] width 94 height 24
click at [763, 400] on p "No compare price" at bounding box center [741, 397] width 81 height 10
click at [774, 400] on p "No compare price" at bounding box center [741, 397] width 81 height 10
click at [777, 369] on div "Compare Price" at bounding box center [755, 369] width 80 height 15
click at [763, 398] on p "No compare price" at bounding box center [741, 397] width 81 height 10
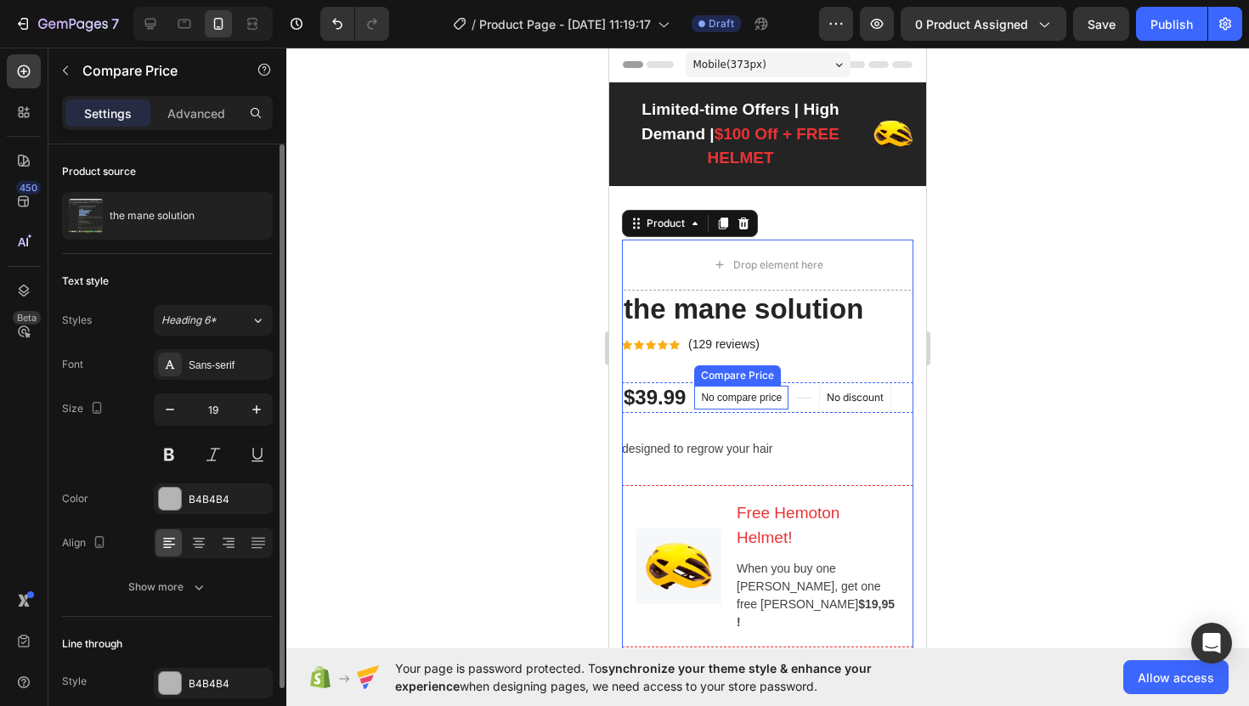
click at [761, 395] on p "No compare price" at bounding box center [741, 397] width 81 height 10
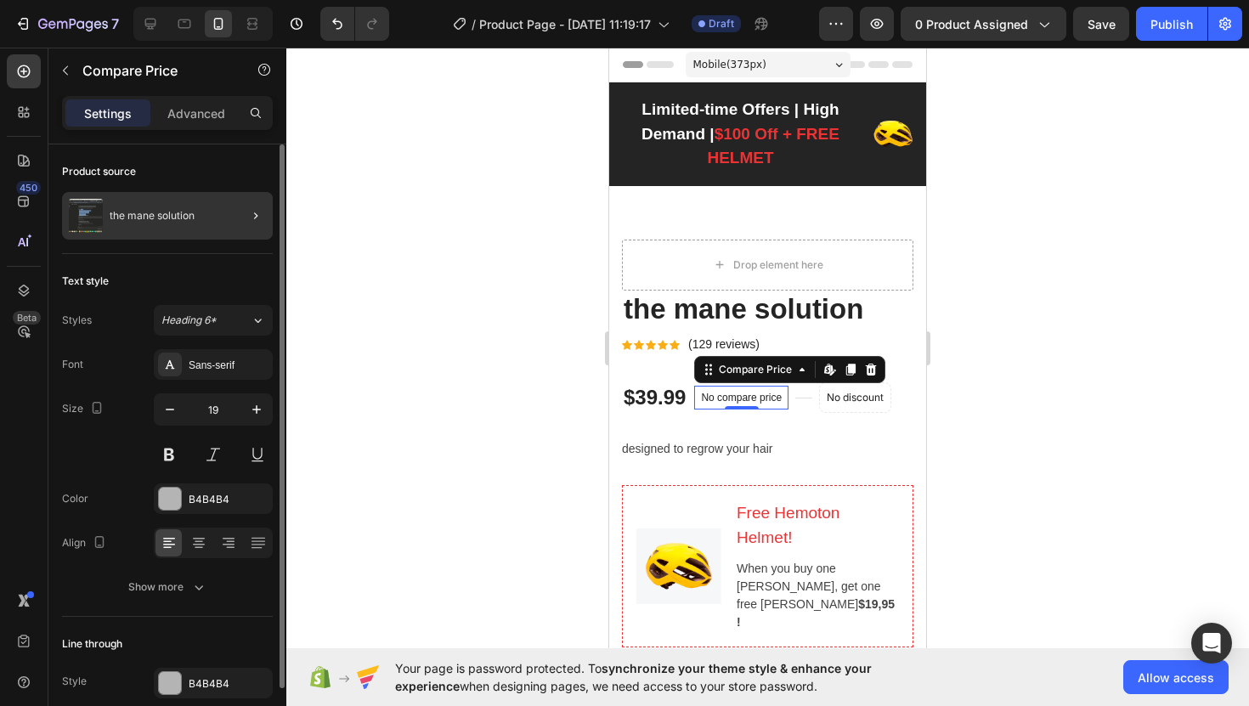
click at [226, 215] on div at bounding box center [249, 216] width 48 height 48
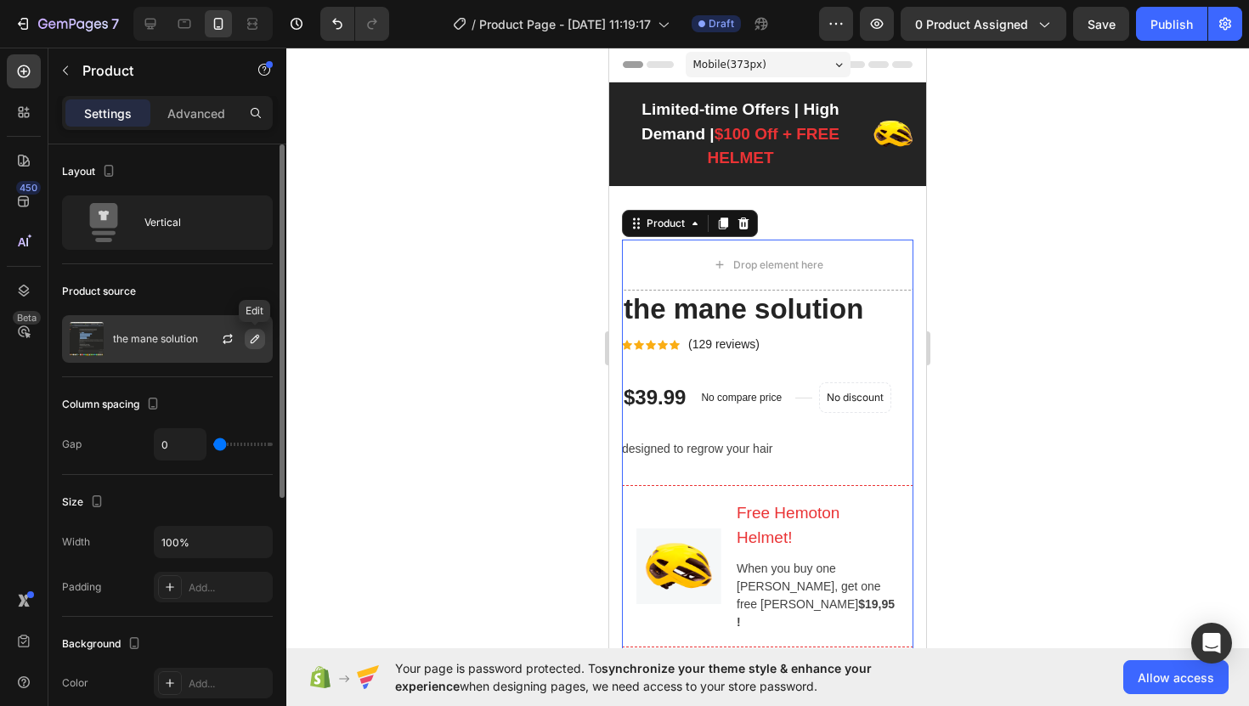
click at [251, 341] on icon "button" at bounding box center [255, 339] width 8 height 8
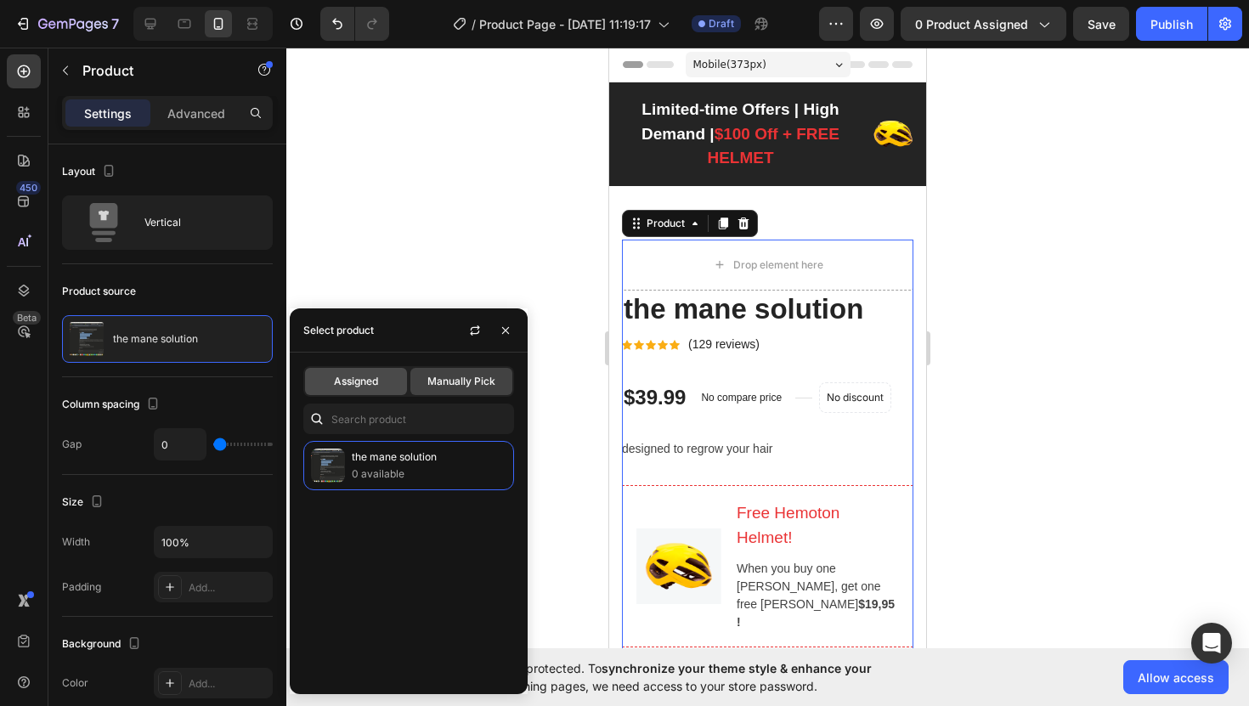
click at [381, 389] on div "Assigned" at bounding box center [356, 381] width 102 height 27
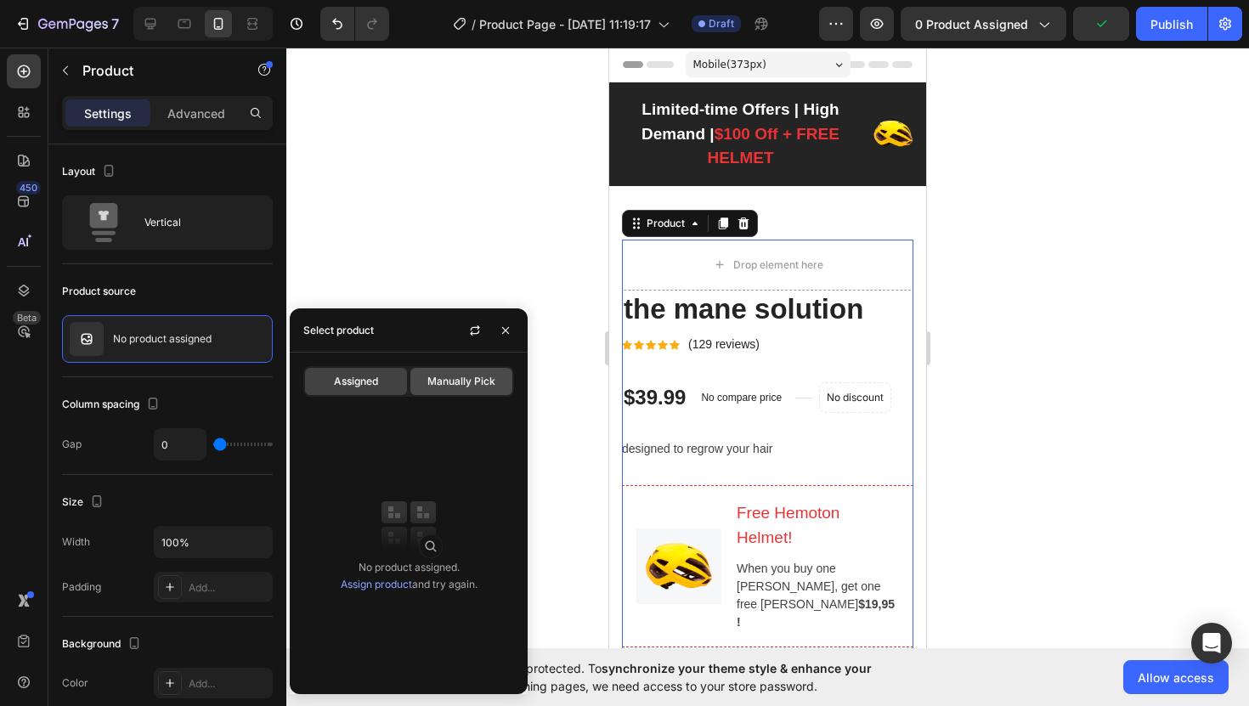
click at [434, 385] on span "Manually Pick" at bounding box center [461, 381] width 68 height 15
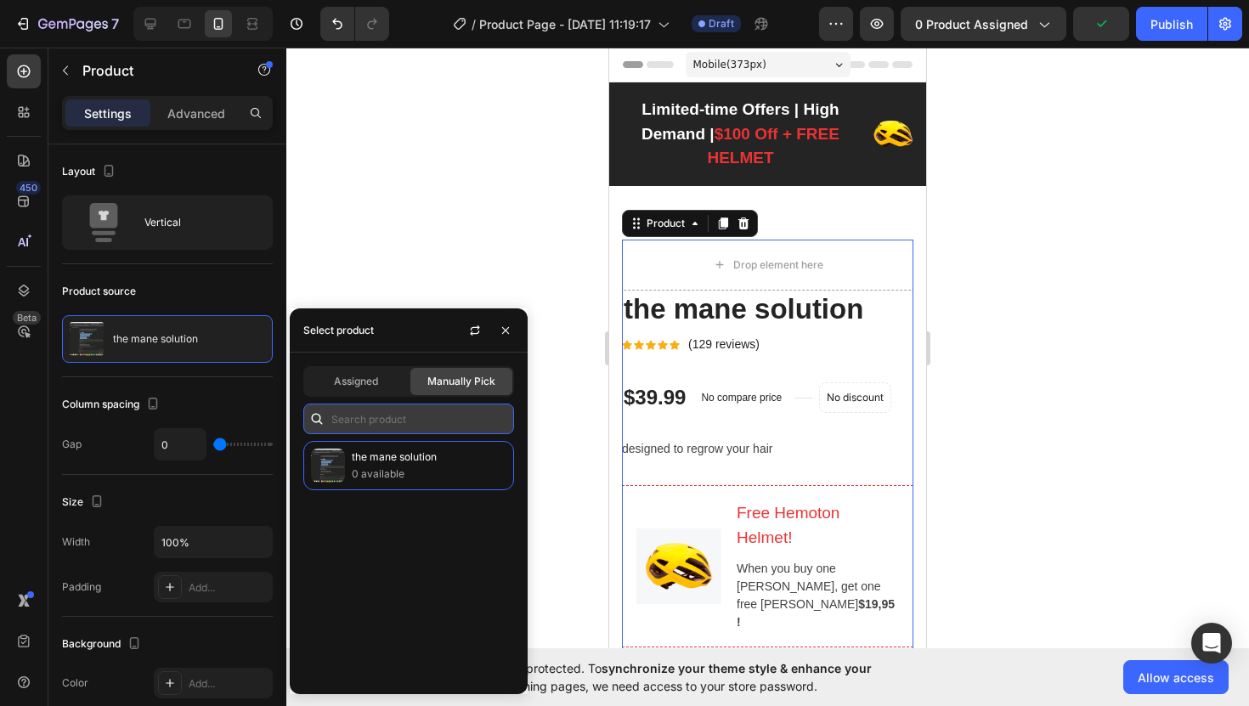
click at [398, 431] on input "text" at bounding box center [408, 418] width 211 height 31
type input "d"
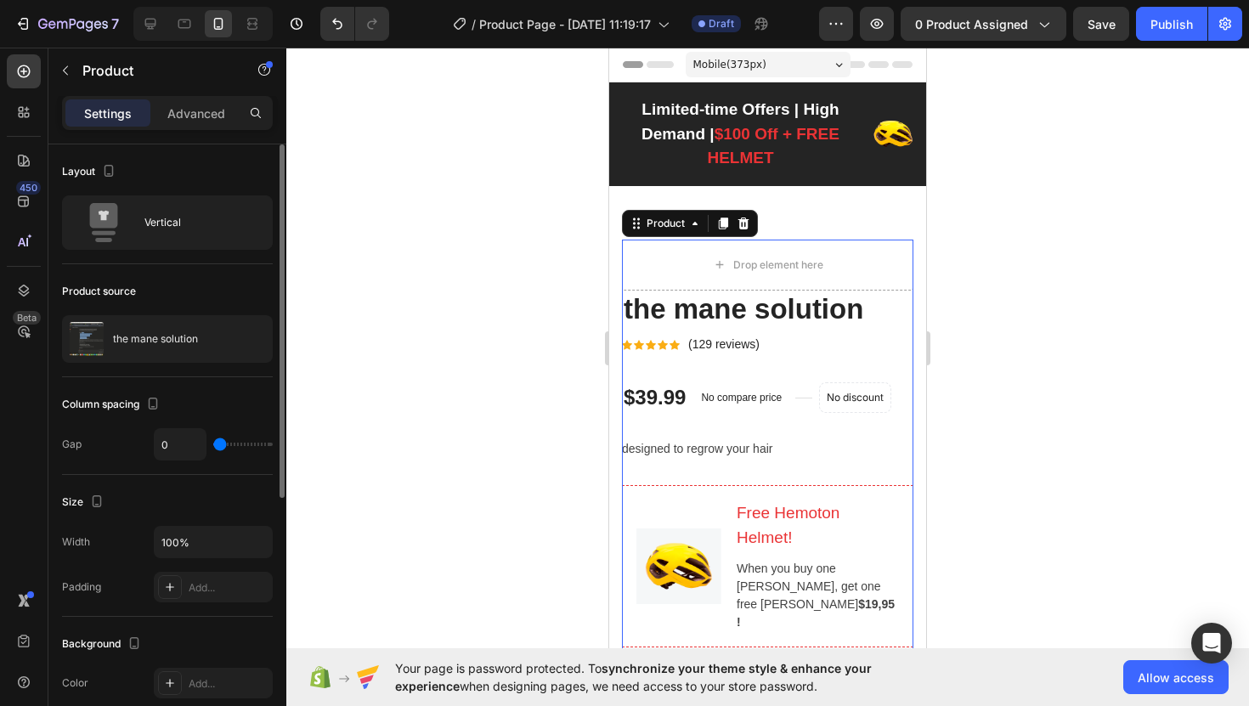
click at [229, 295] on div "Product source" at bounding box center [167, 291] width 211 height 27
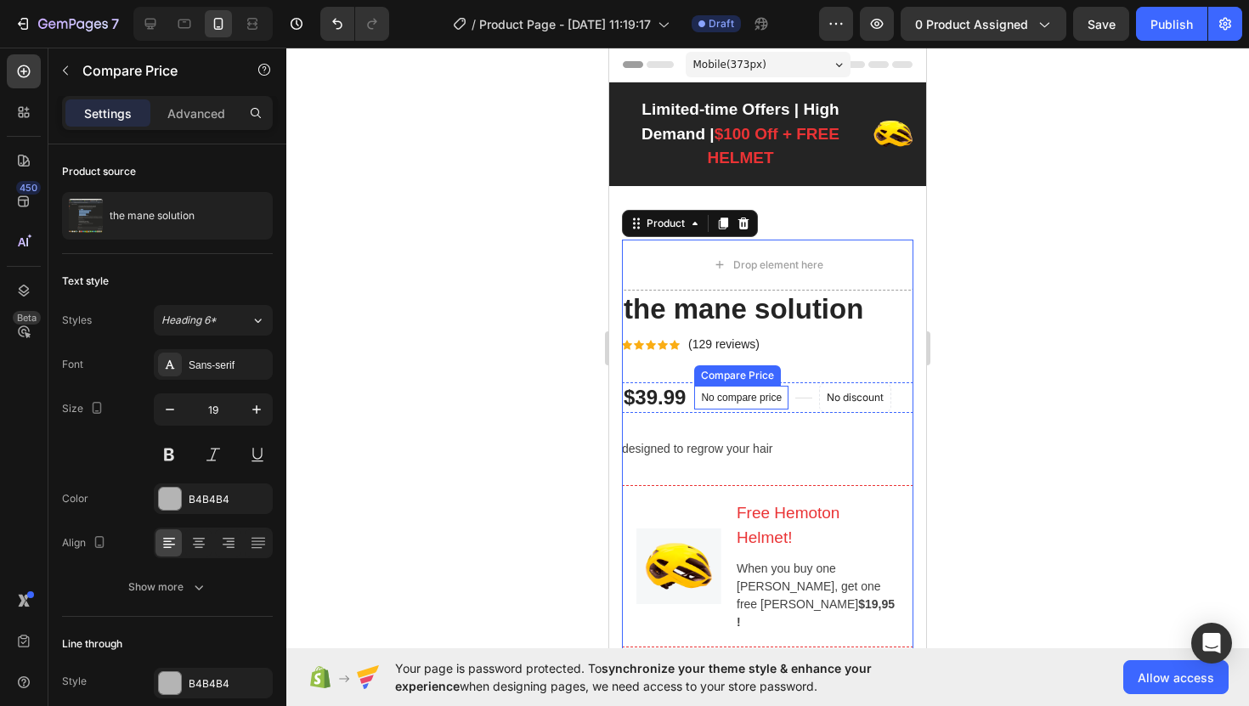
click at [779, 397] on p "No compare price" at bounding box center [741, 397] width 81 height 10
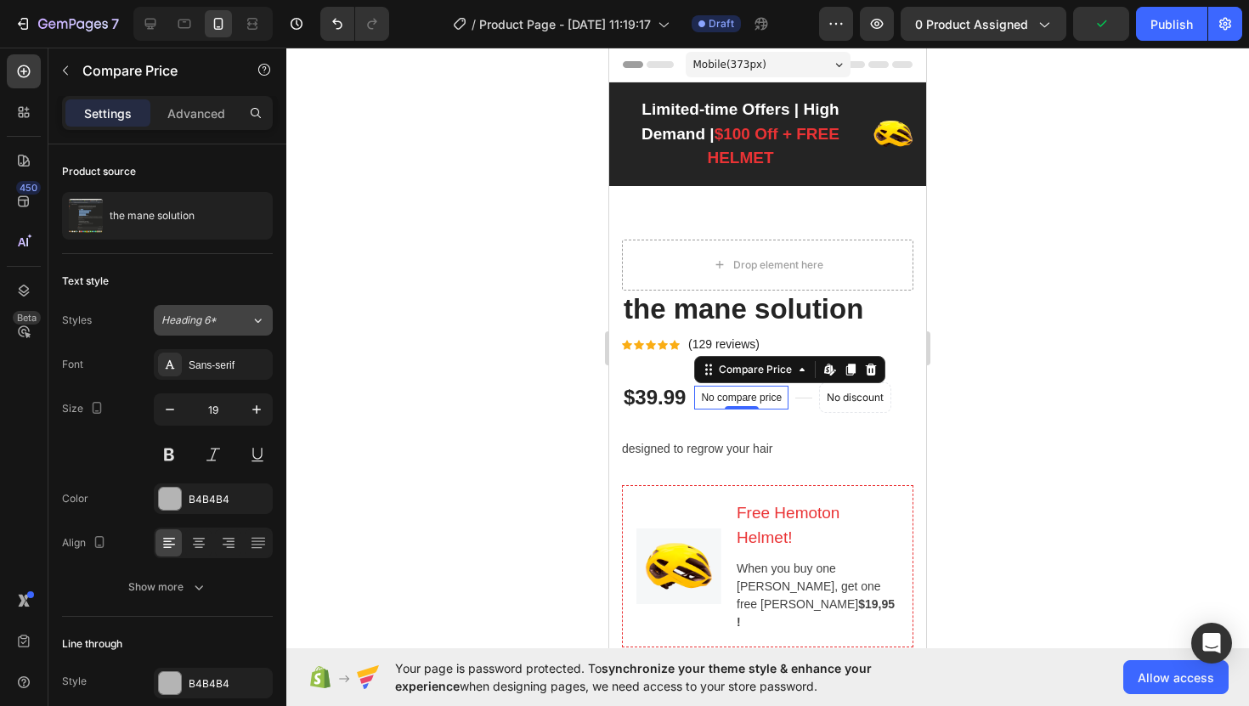
click at [221, 315] on div "Heading 6*" at bounding box center [195, 320] width 69 height 15
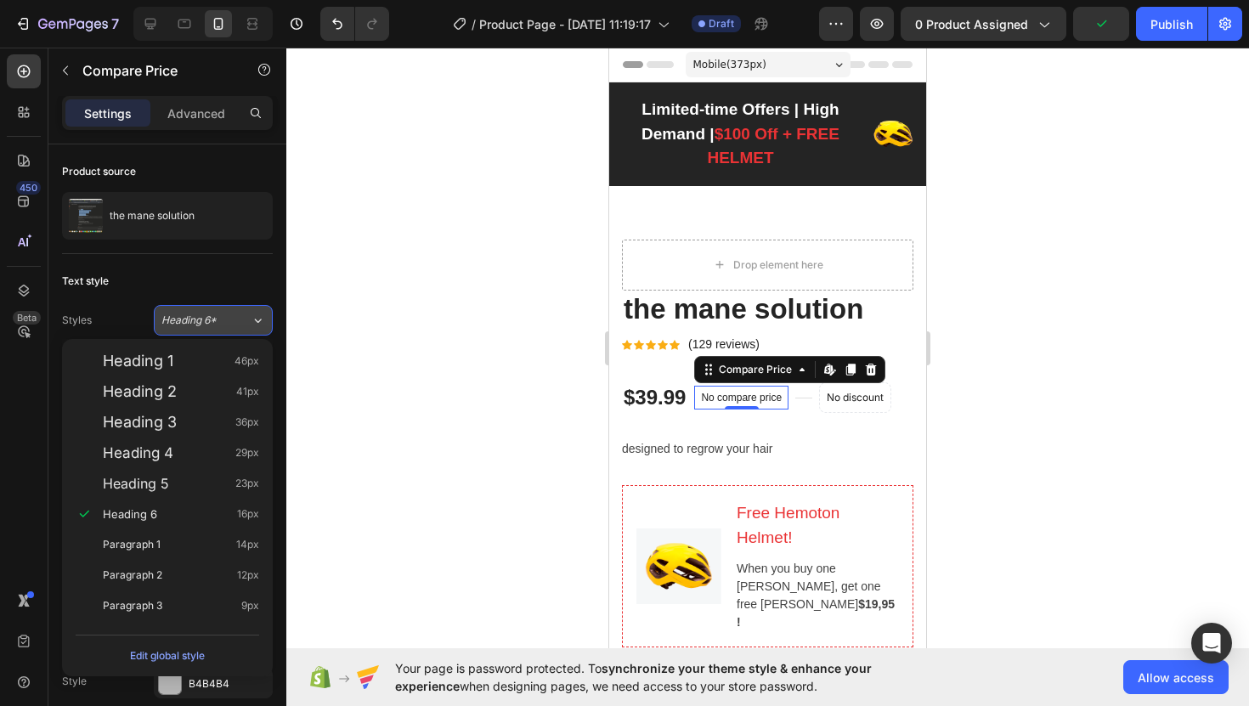
click at [236, 310] on button "Heading 6*" at bounding box center [213, 320] width 119 height 31
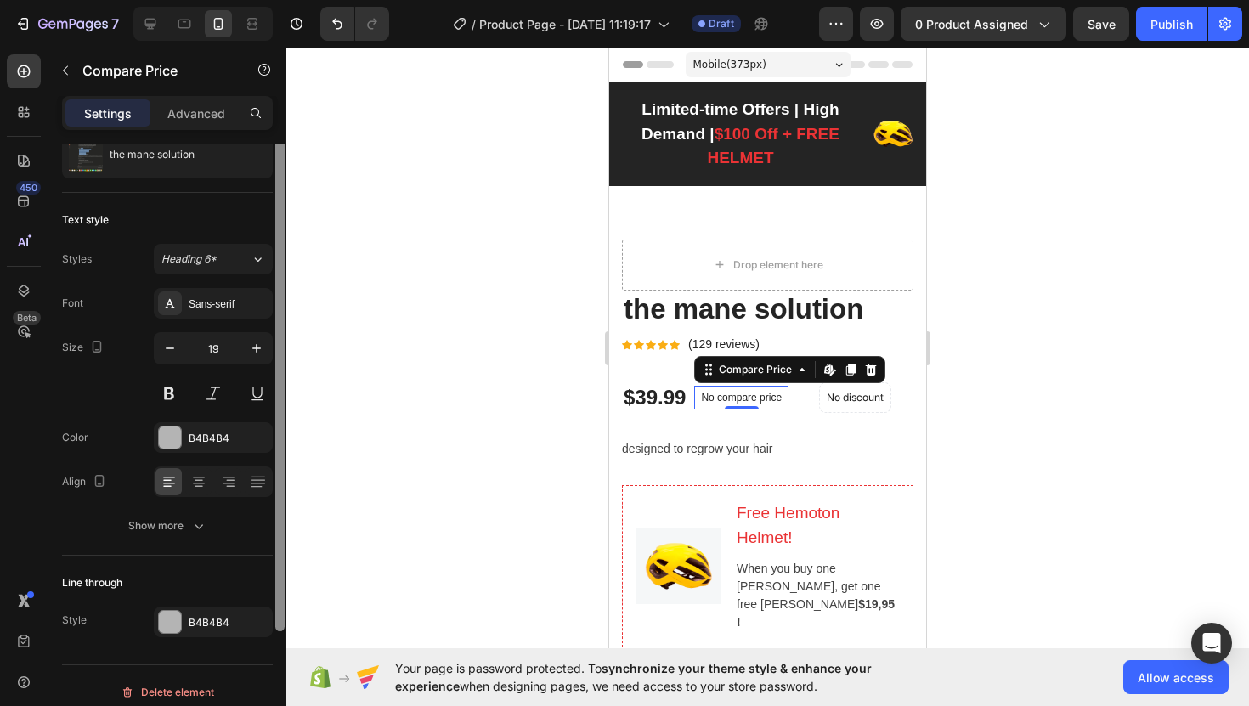
scroll to position [74, 0]
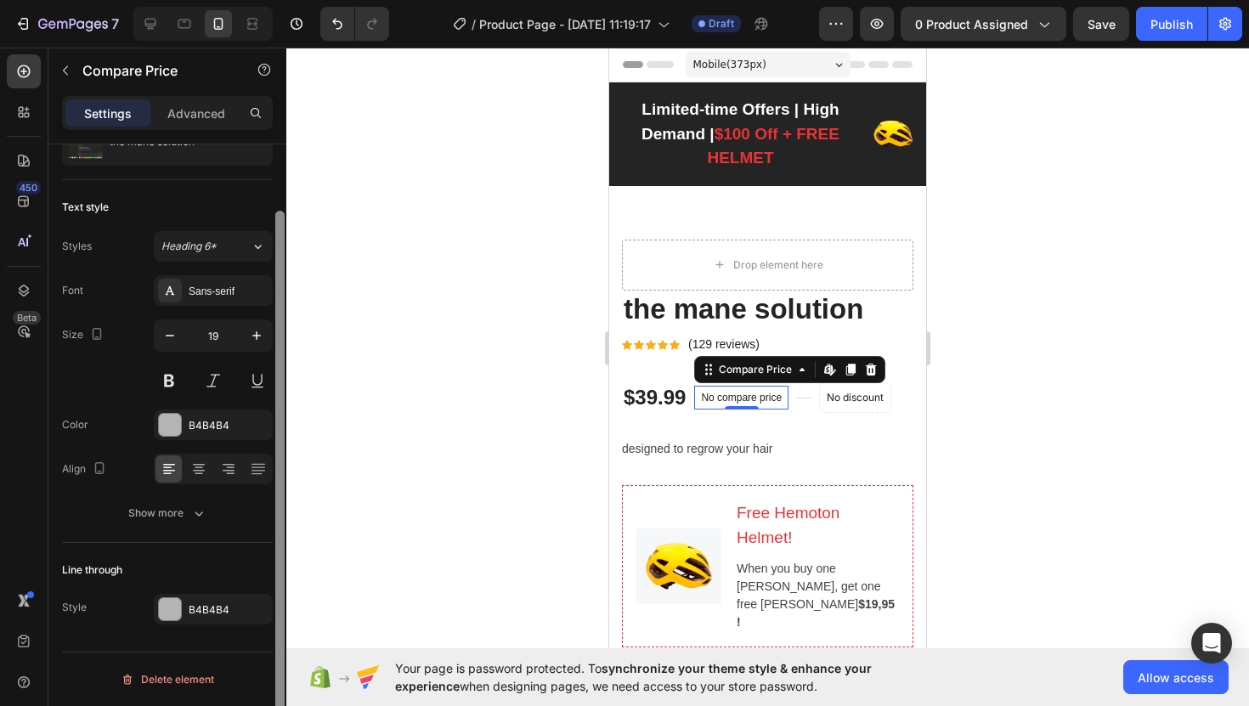
drag, startPoint x: 284, startPoint y: 426, endPoint x: 279, endPoint y: 529, distance: 103.7
click at [279, 529] on div at bounding box center [279, 483] width 9 height 544
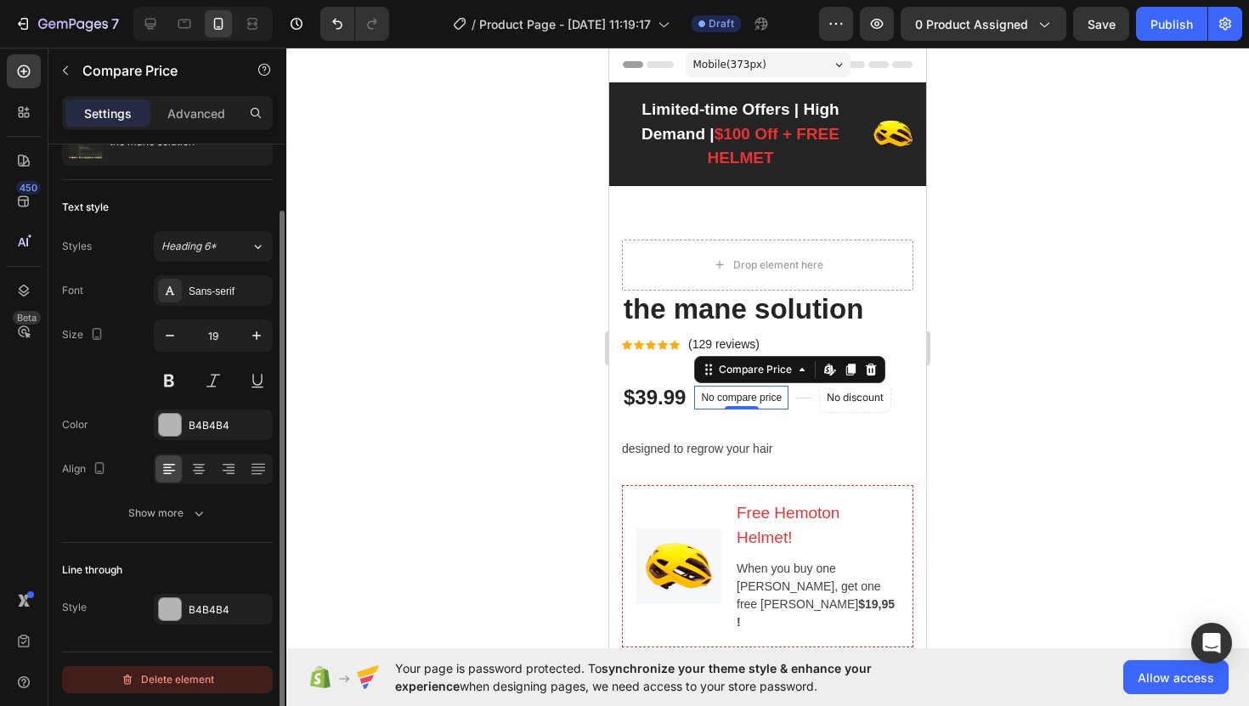
click at [179, 679] on div "Delete element" at bounding box center [167, 679] width 93 height 20
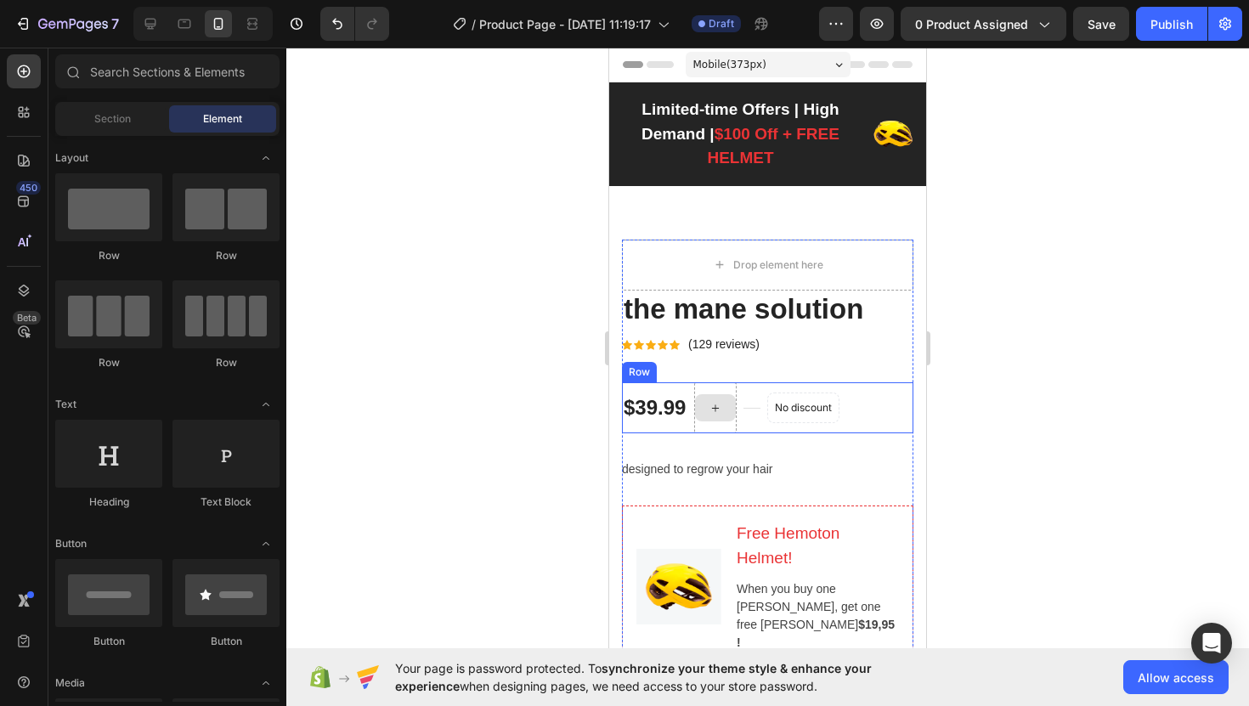
click at [722, 419] on div at bounding box center [715, 407] width 41 height 27
click at [722, 415] on div at bounding box center [715, 407] width 41 height 27
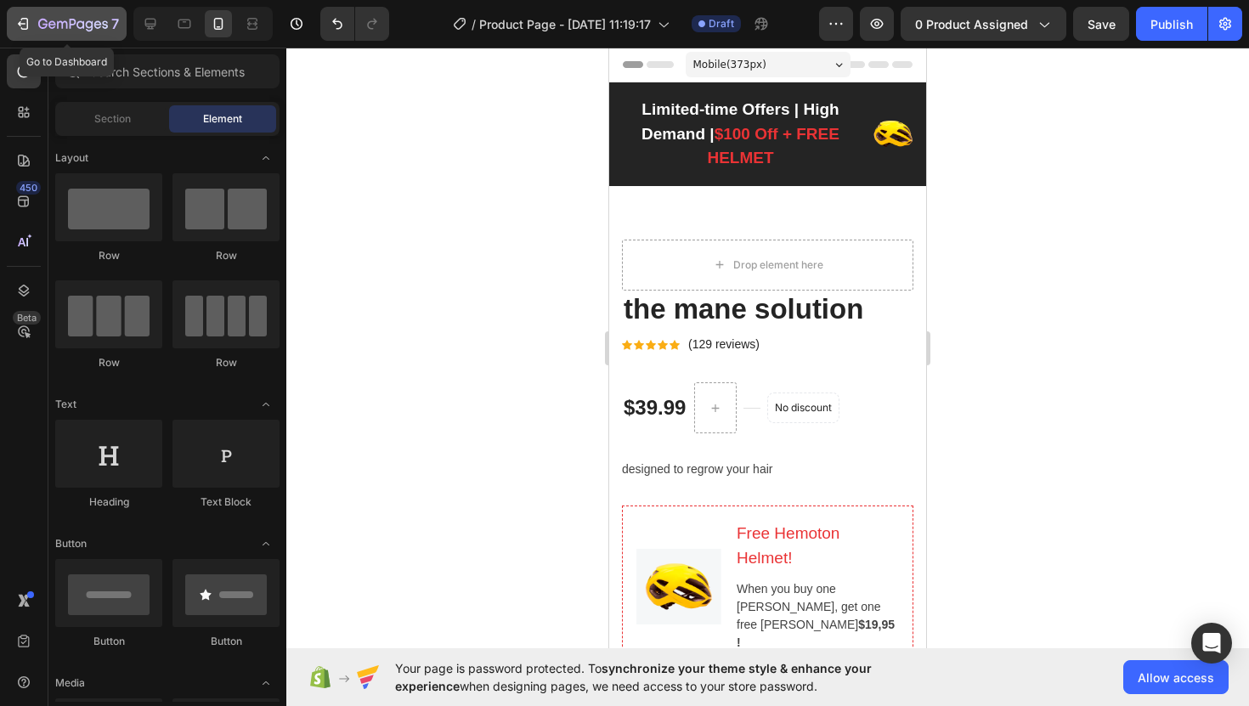
click at [25, 31] on icon "button" at bounding box center [22, 23] width 17 height 17
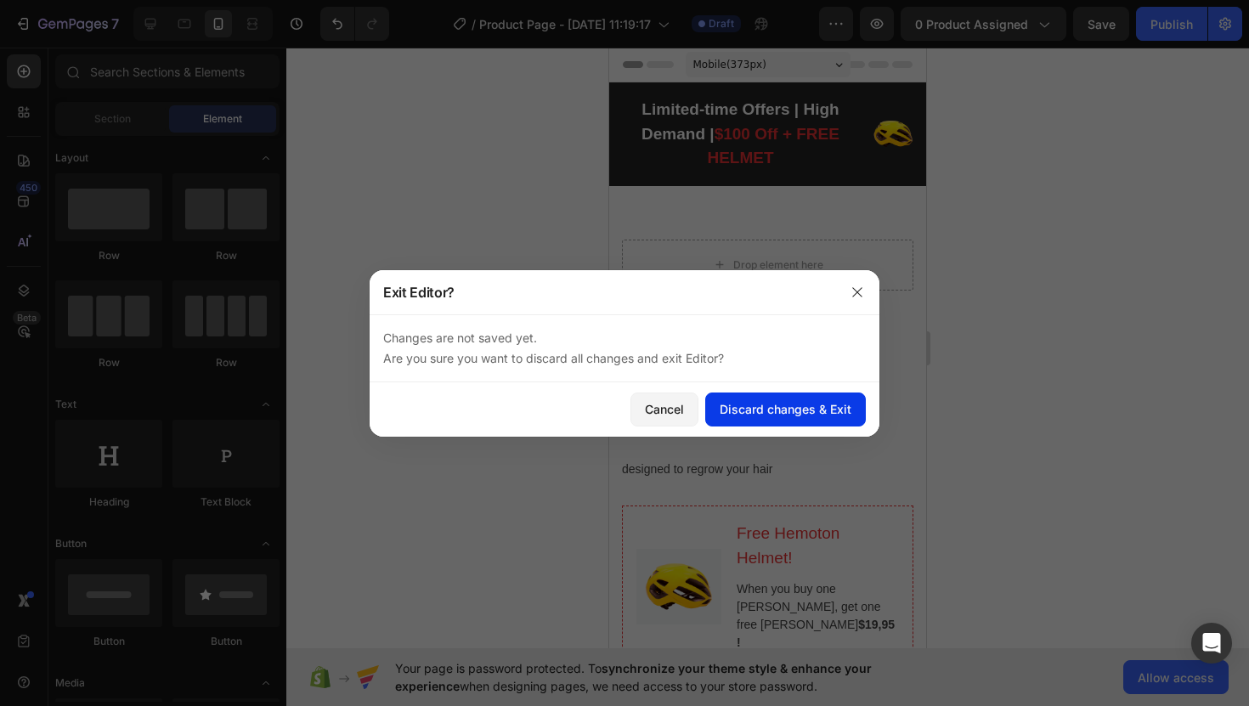
click at [768, 405] on div "Discard changes & Exit" at bounding box center [785, 409] width 132 height 18
